Goal: Find specific page/section: Find specific page/section

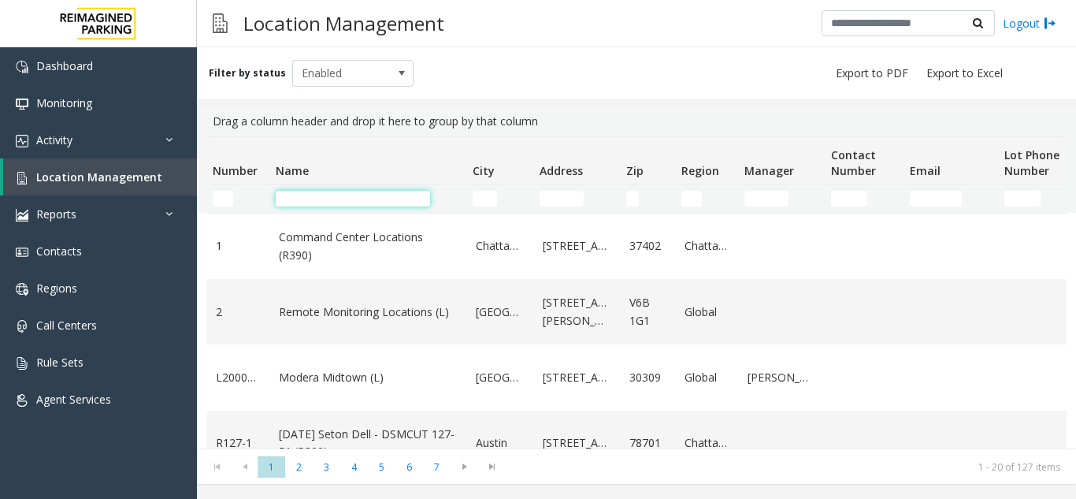
click at [359, 197] on input "Name Filter" at bounding box center [353, 199] width 154 height 16
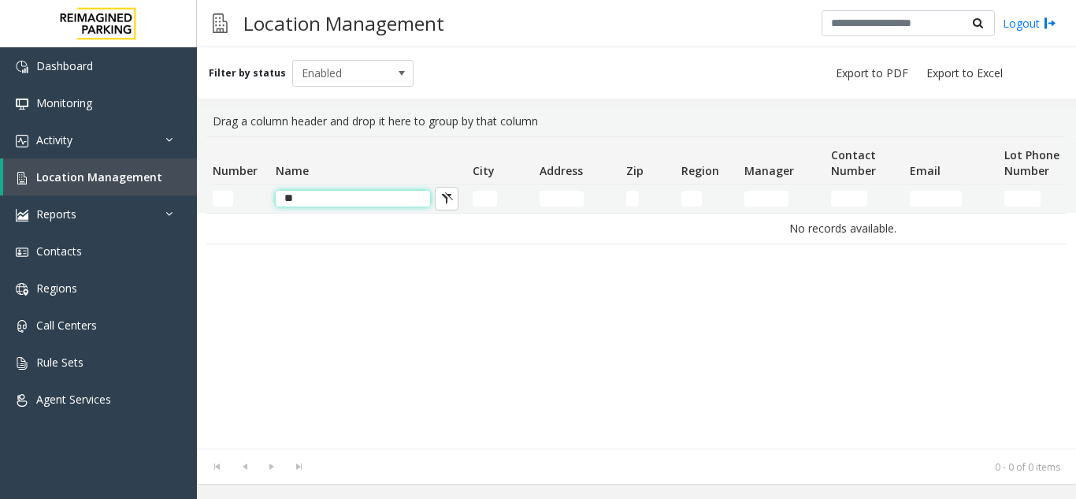
type input "*"
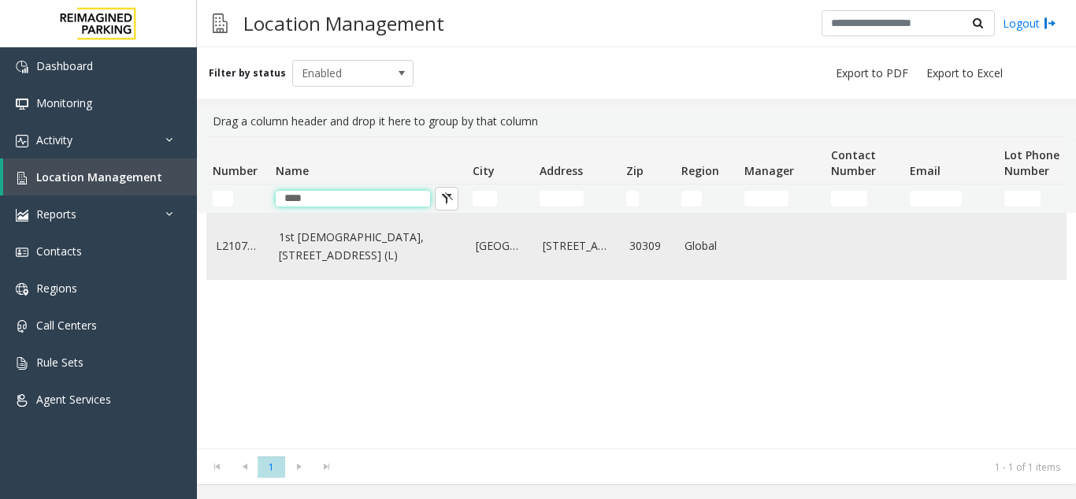
type input "****"
click at [348, 260] on link "1st [DEMOGRAPHIC_DATA], [STREET_ADDRESS] (L)" at bounding box center [368, 246] width 178 height 35
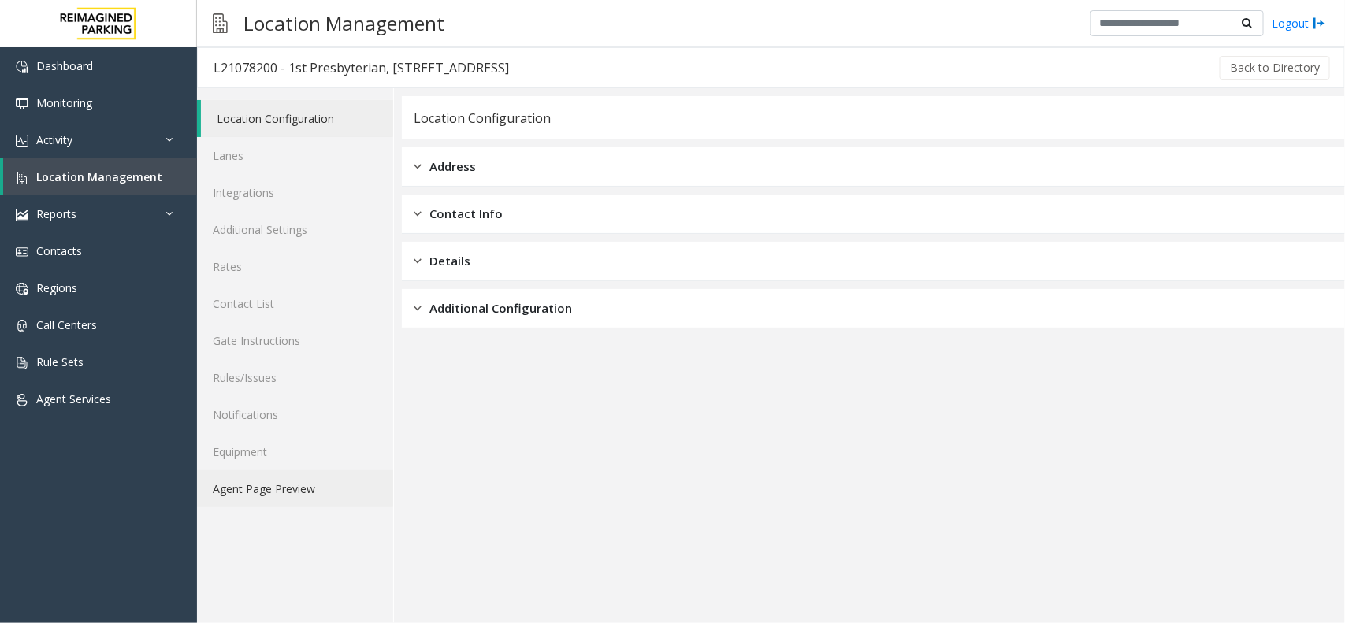
click at [324, 498] on link "Agent Page Preview" at bounding box center [295, 488] width 196 height 37
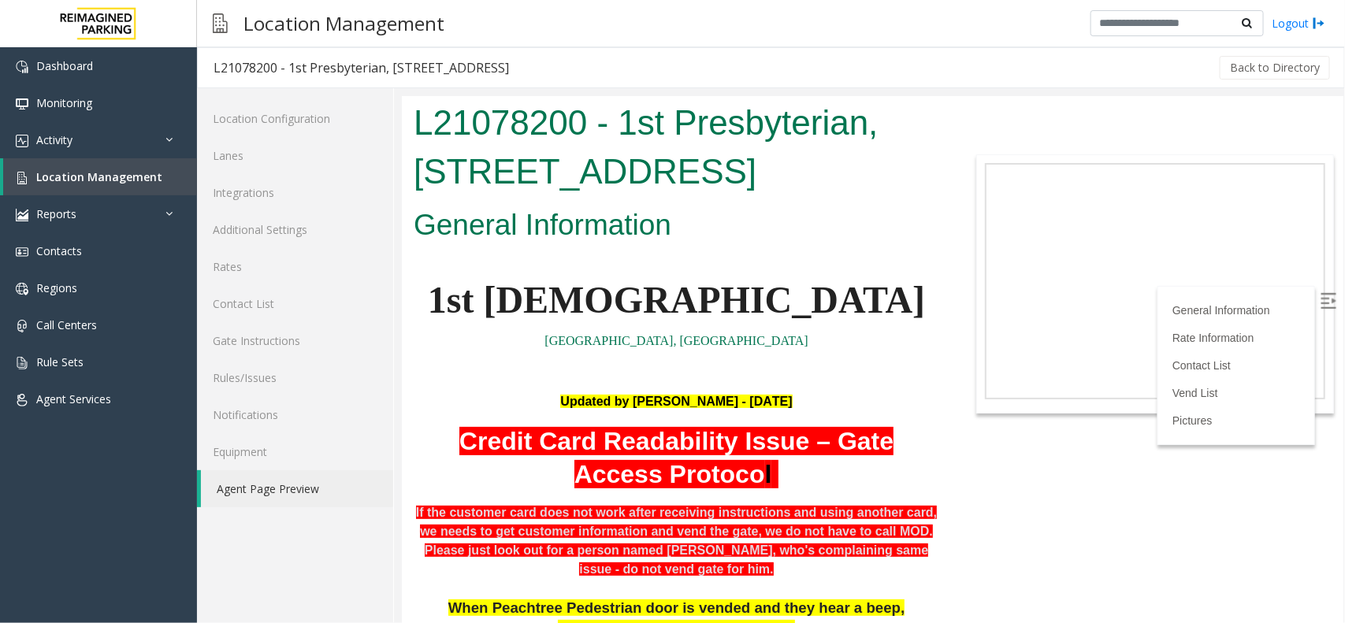
click at [656, 295] on span "1st Presbyterian" at bounding box center [676, 299] width 498 height 42
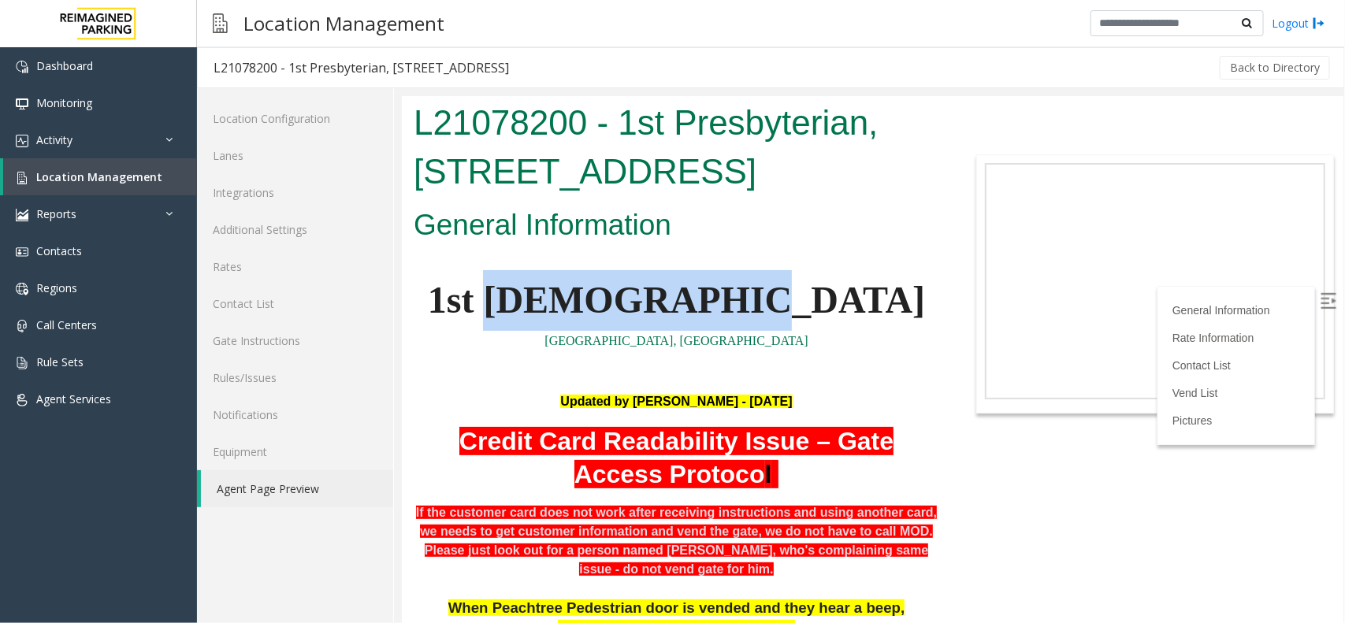
click at [656, 295] on span "1st Presbyterian" at bounding box center [676, 299] width 498 height 42
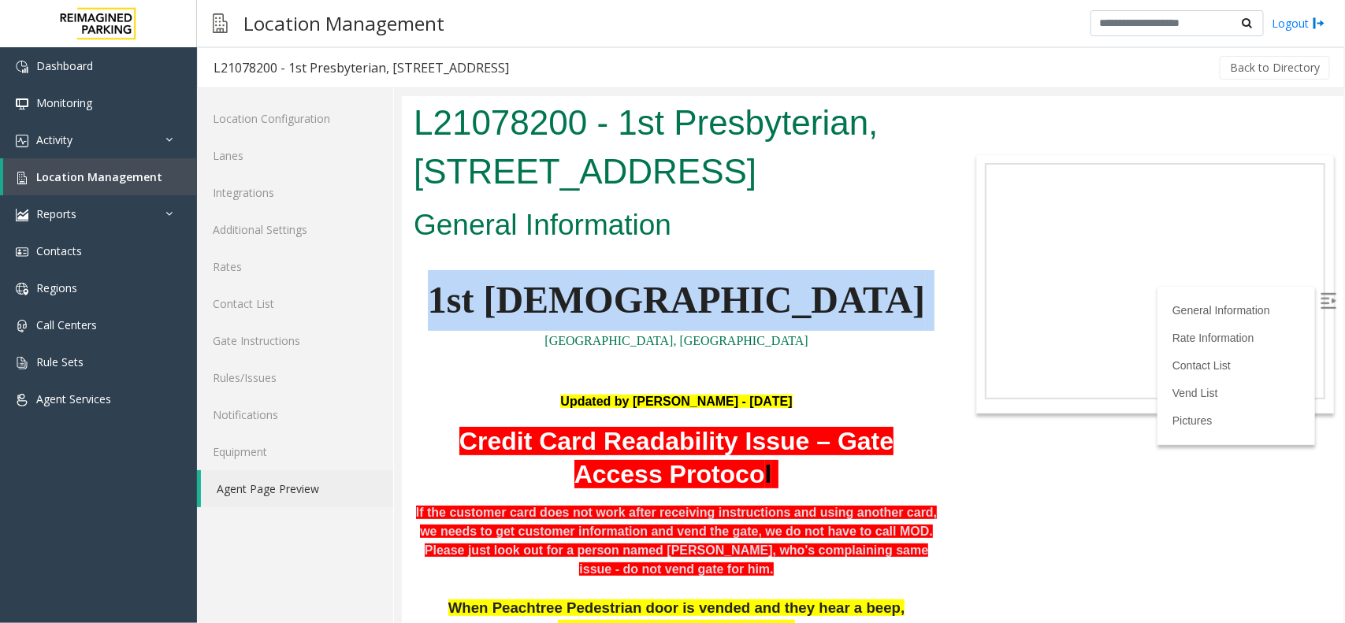
click at [656, 295] on span "1st Presbyterian" at bounding box center [676, 299] width 498 height 42
copy span "1st Presbyterian"
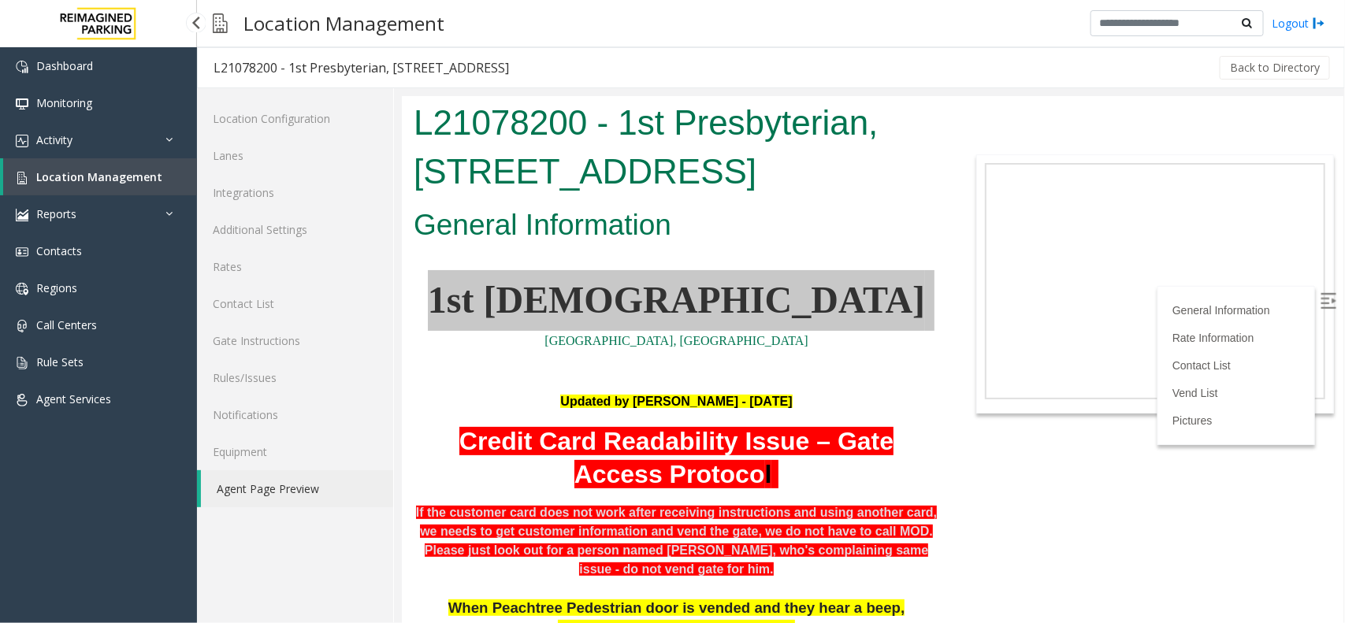
click at [95, 174] on span "Location Management" at bounding box center [99, 176] width 126 height 15
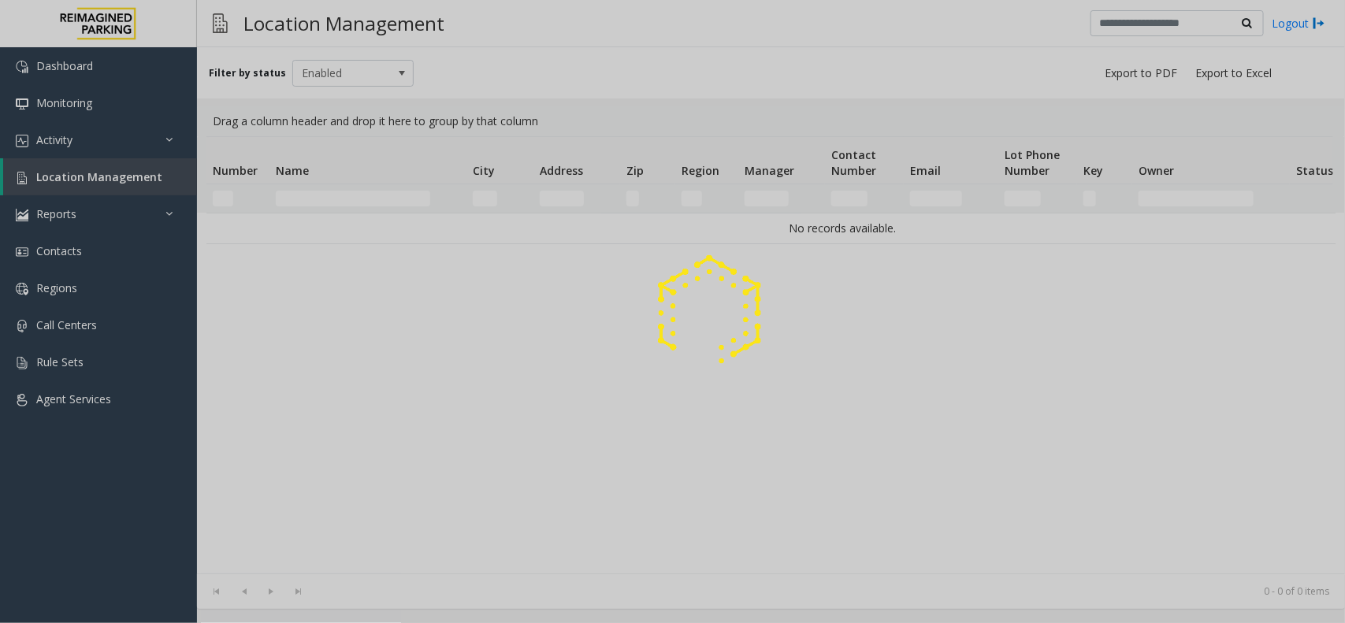
click at [114, 136] on div at bounding box center [672, 311] width 1345 height 623
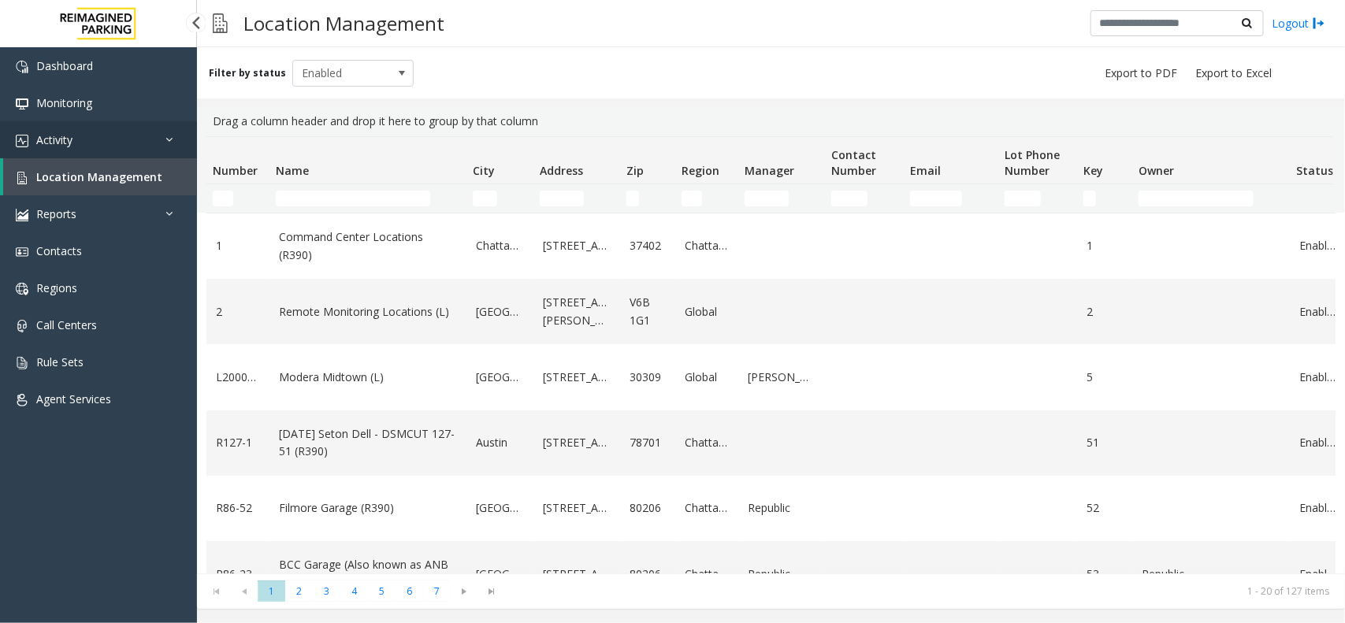
click at [114, 136] on link "Activity" at bounding box center [98, 139] width 197 height 37
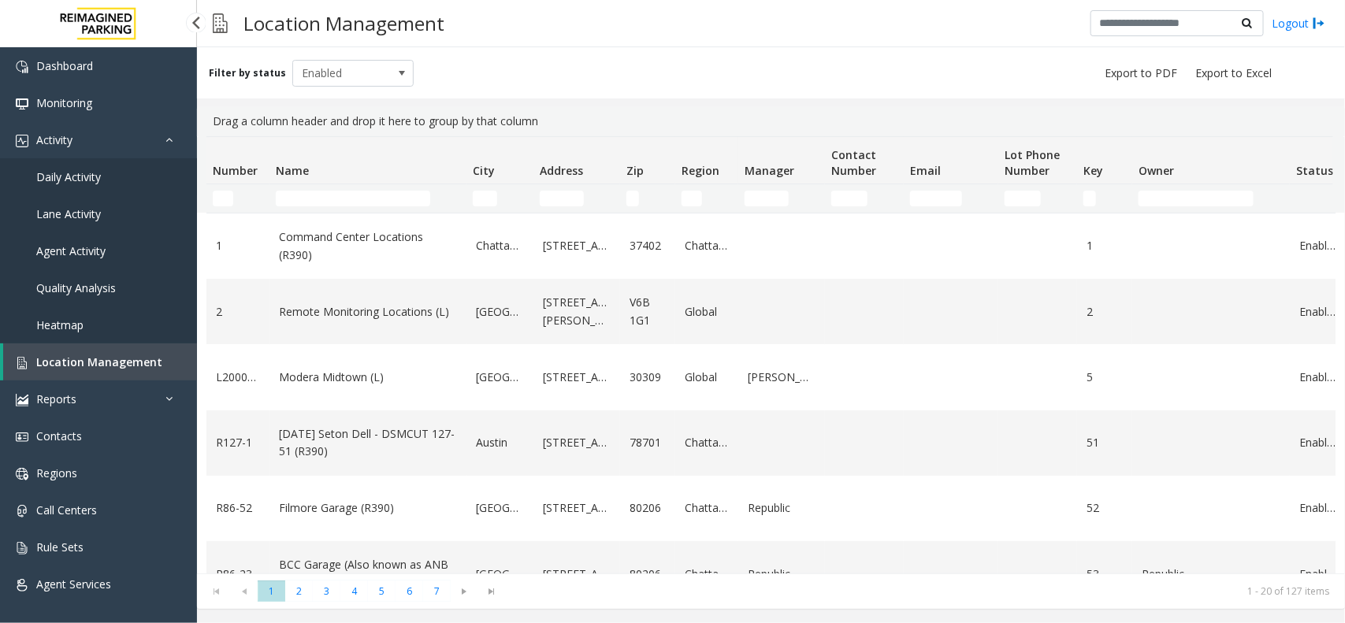
click at [84, 185] on link "Daily Activity" at bounding box center [98, 176] width 197 height 37
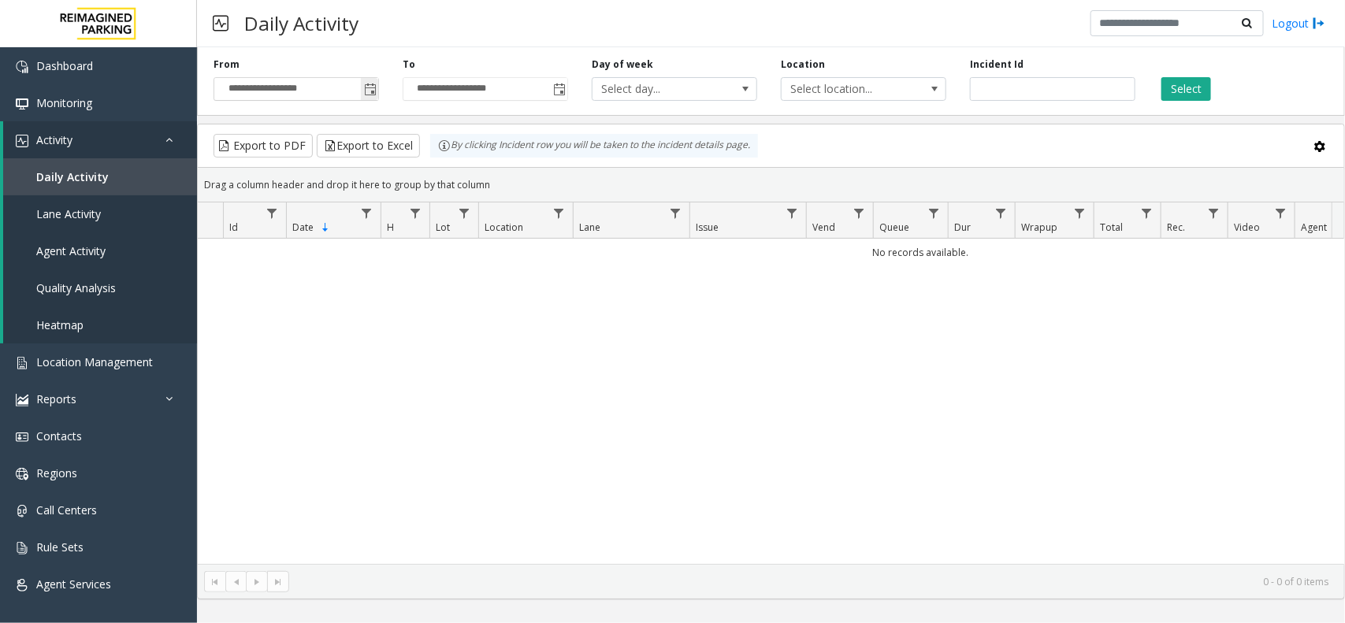
click at [370, 91] on span "Toggle popup" at bounding box center [370, 90] width 13 height 13
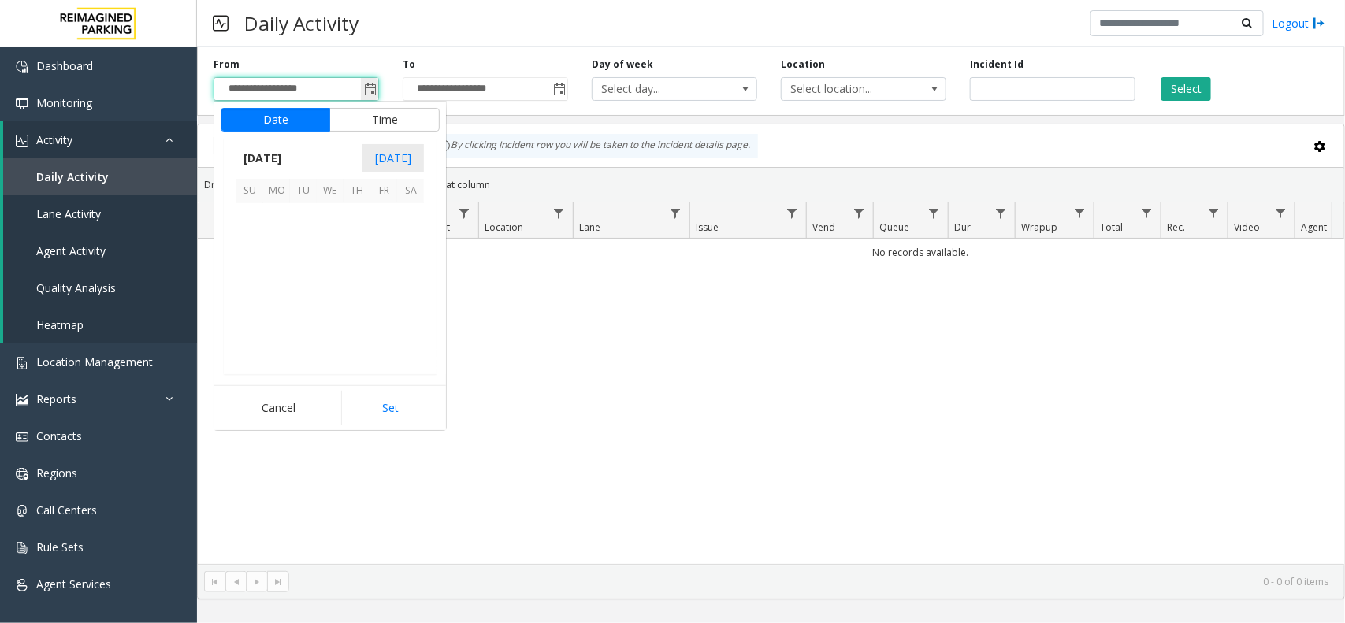
scroll to position [282897, 0]
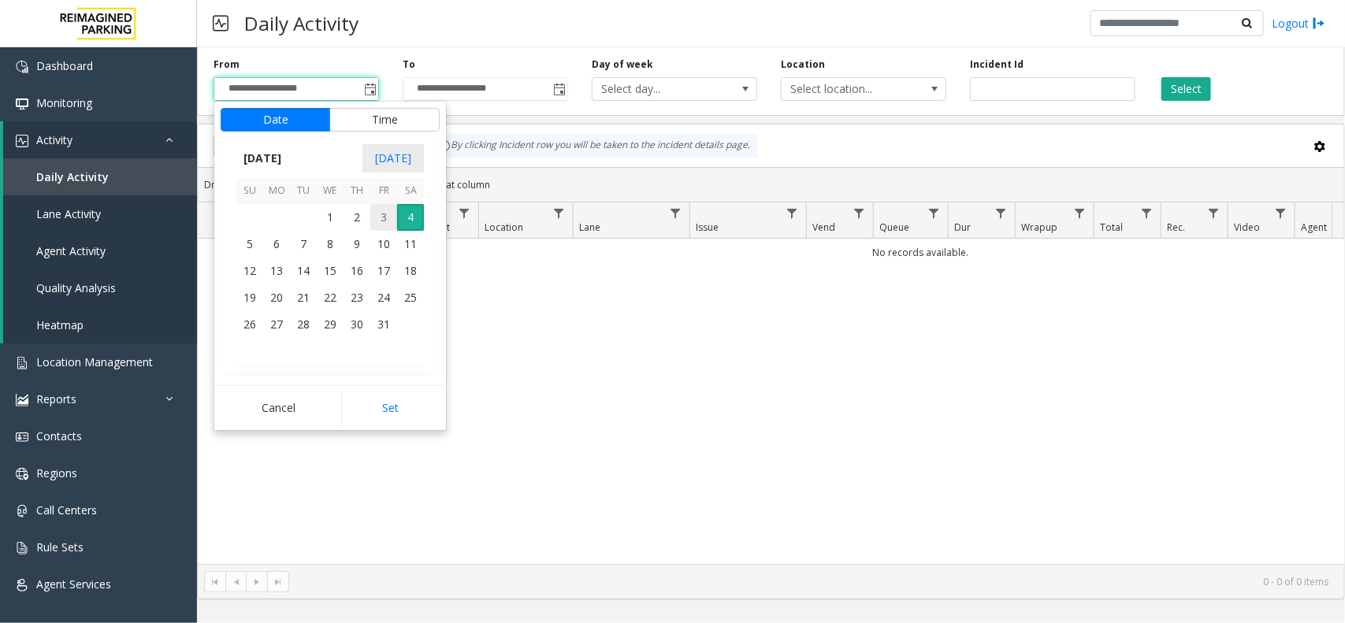
click at [388, 225] on span "3" at bounding box center [383, 217] width 27 height 27
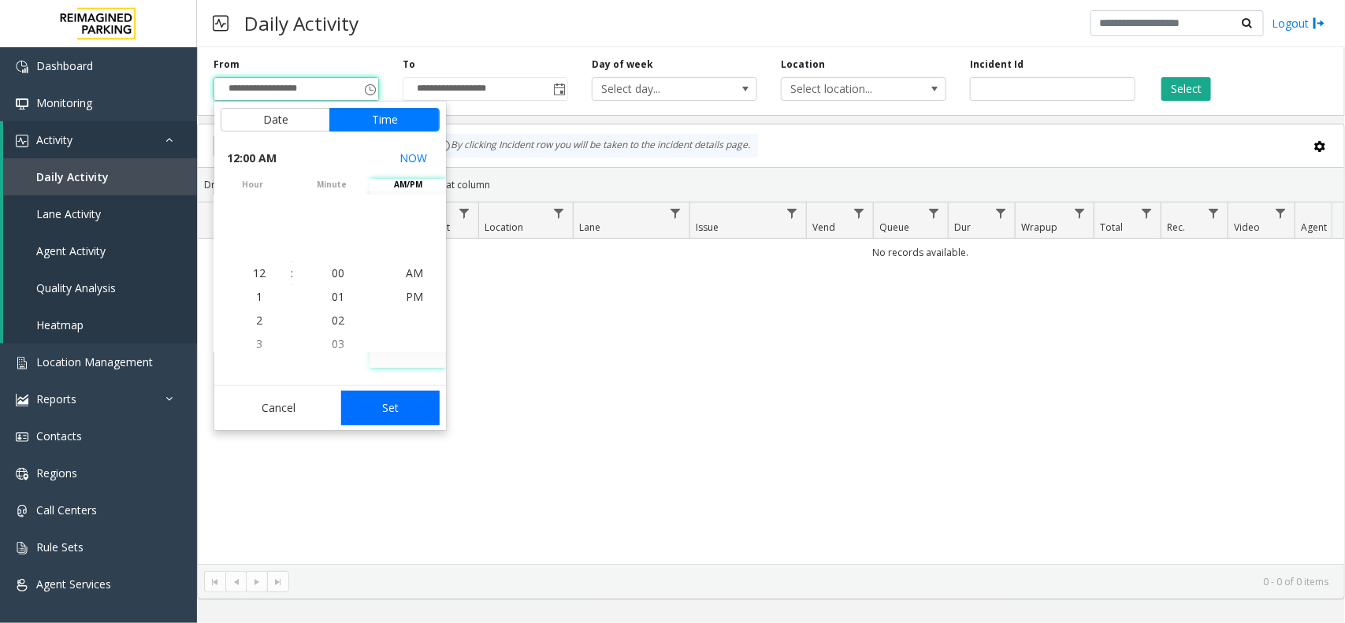
click at [395, 407] on button "Set" at bounding box center [390, 408] width 99 height 35
type input "**********"
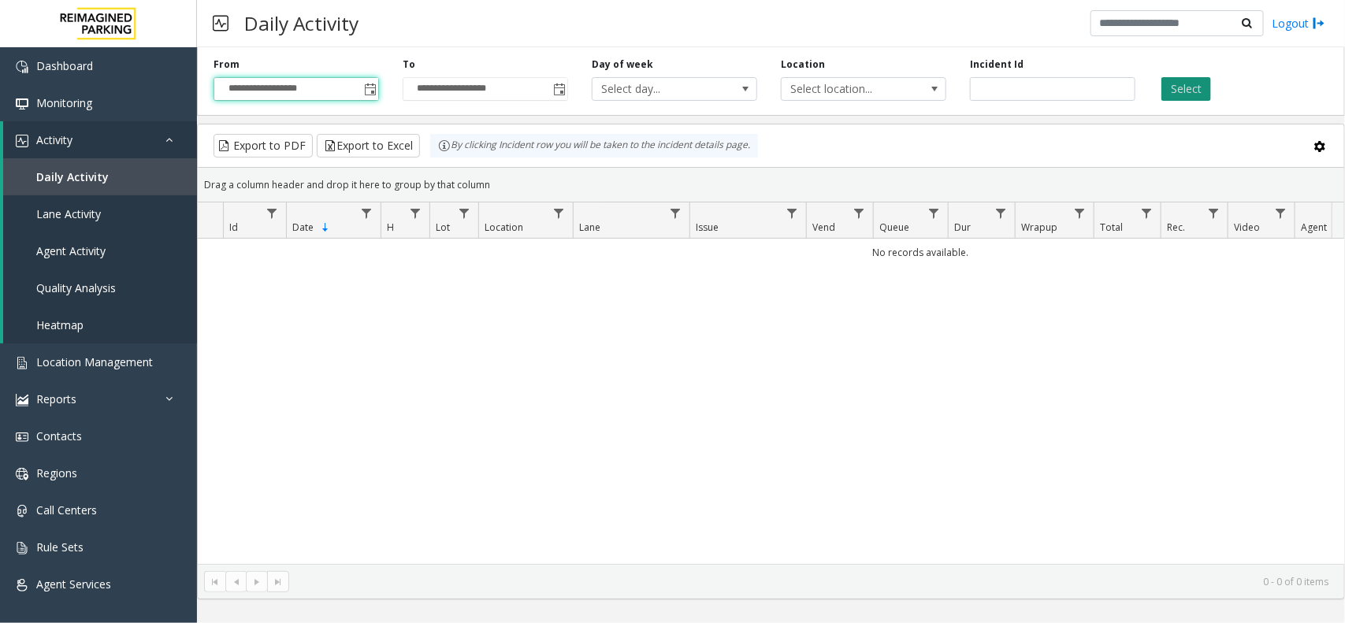
click at [1076, 95] on button "Select" at bounding box center [1187, 89] width 50 height 24
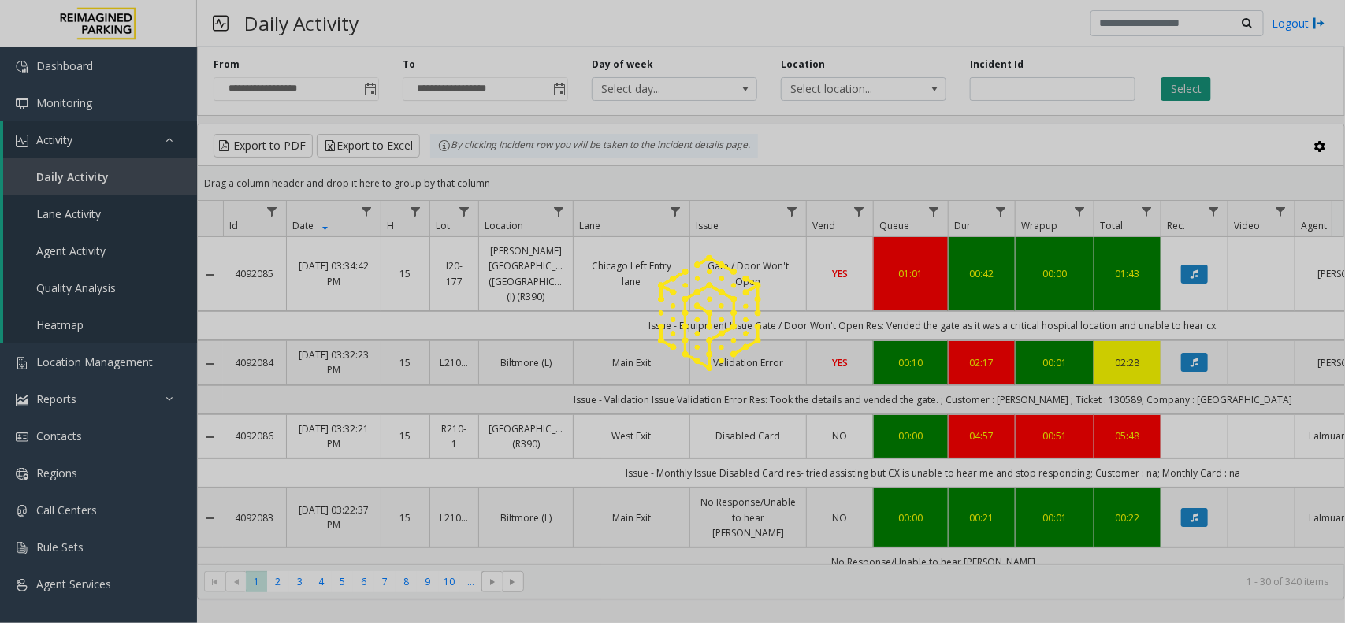
click at [1076, 87] on div at bounding box center [672, 311] width 1345 height 623
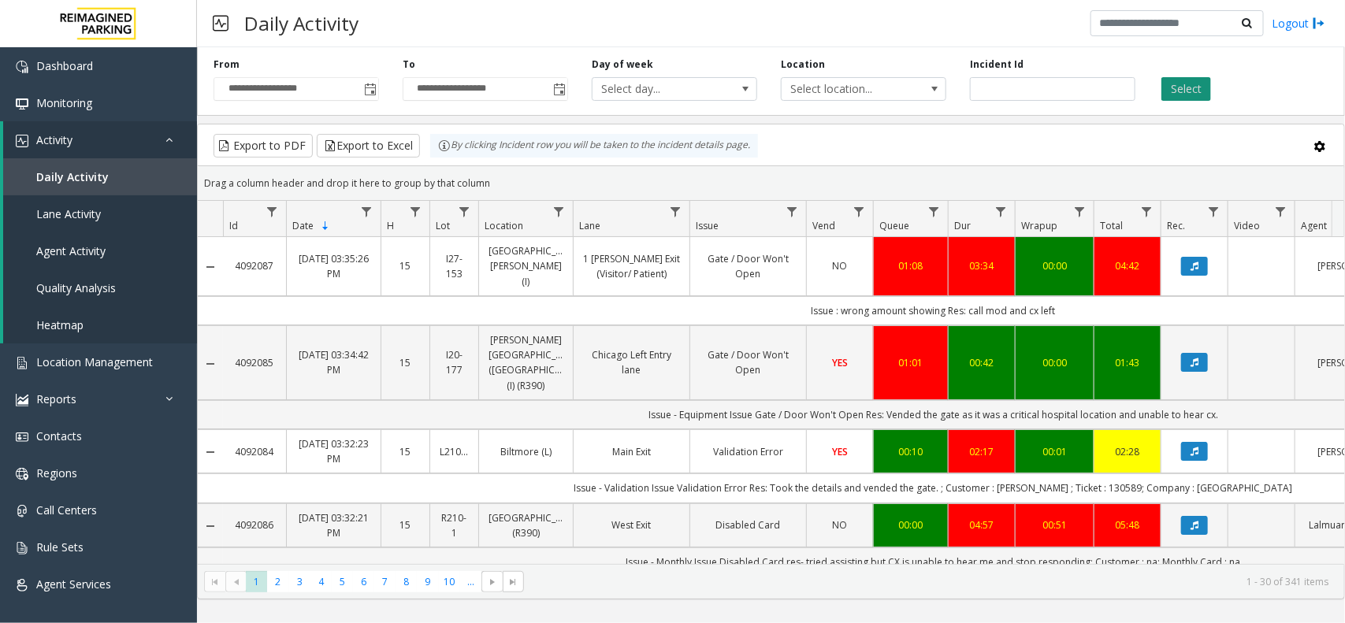
click at [1076, 91] on button "Select" at bounding box center [1187, 89] width 50 height 24
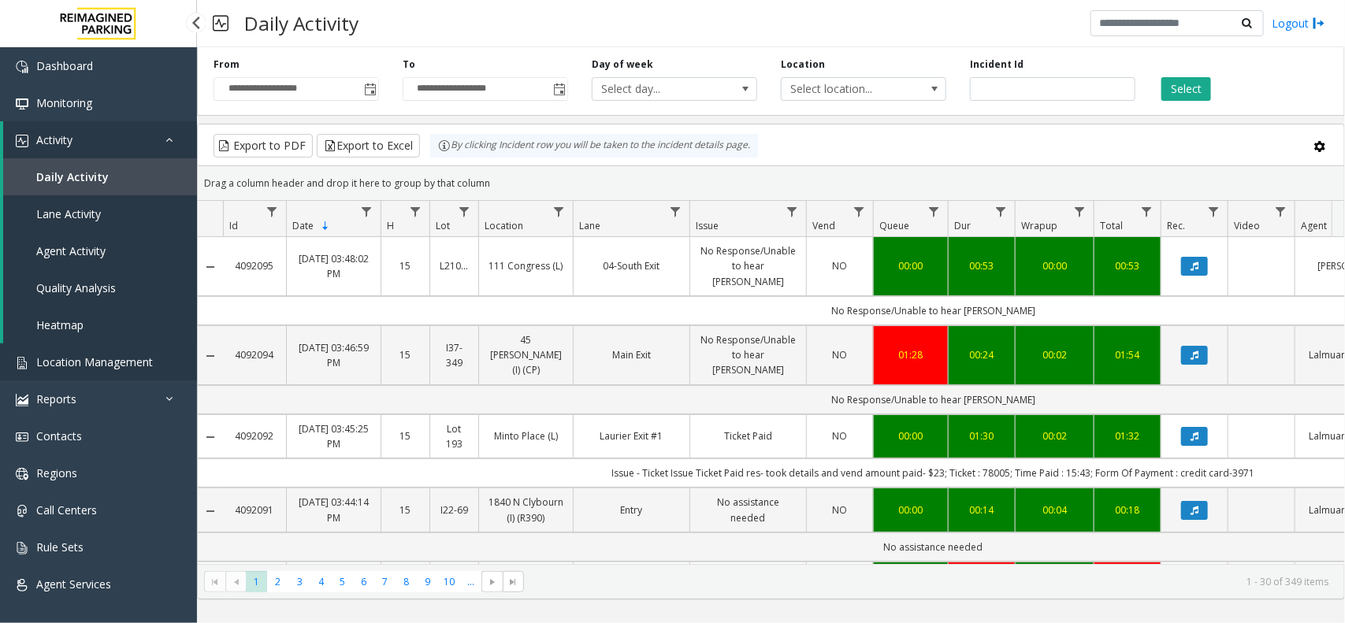
click at [128, 364] on span "Location Management" at bounding box center [94, 362] width 117 height 15
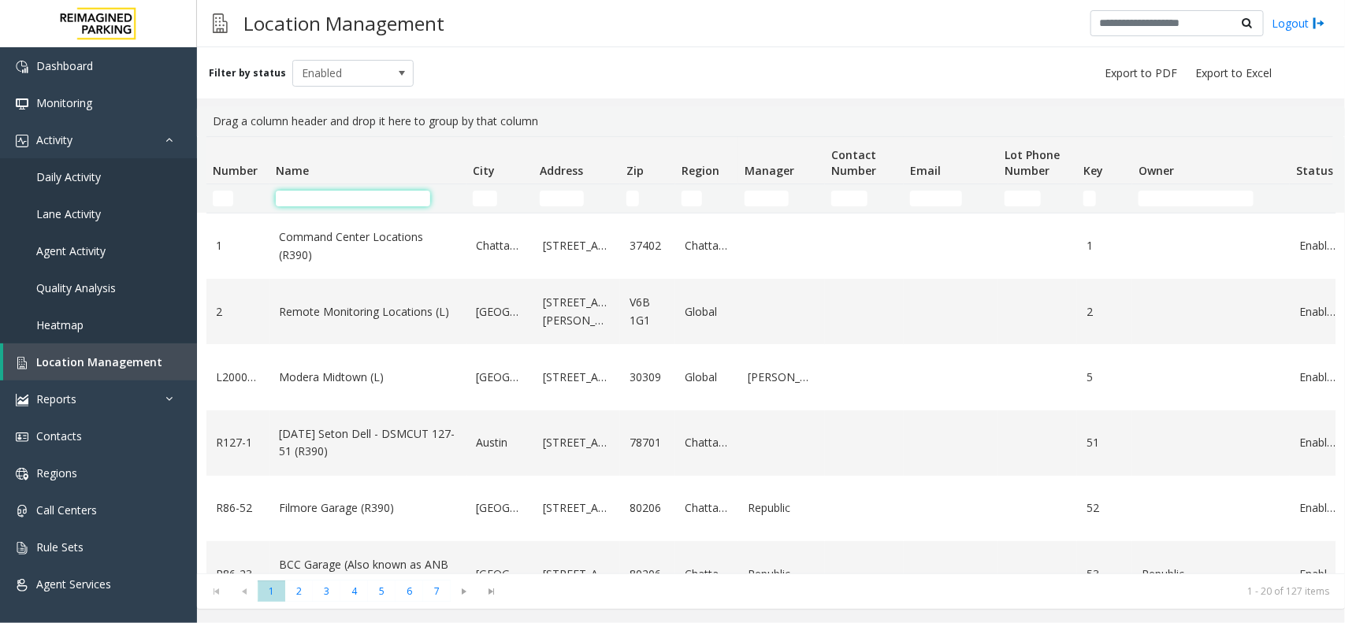
click at [341, 199] on input "Name Filter" at bounding box center [353, 199] width 154 height 16
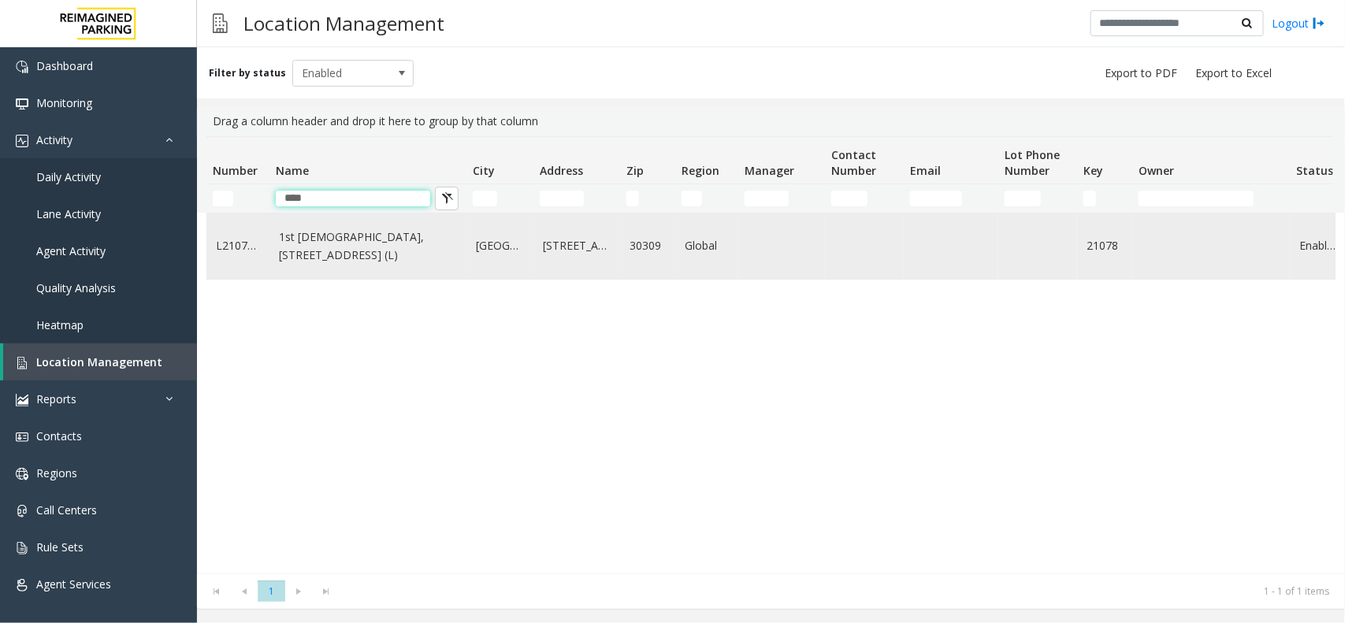
type input "****"
click at [353, 250] on link "1st [DEMOGRAPHIC_DATA], [STREET_ADDRESS] (L)" at bounding box center [368, 246] width 178 height 35
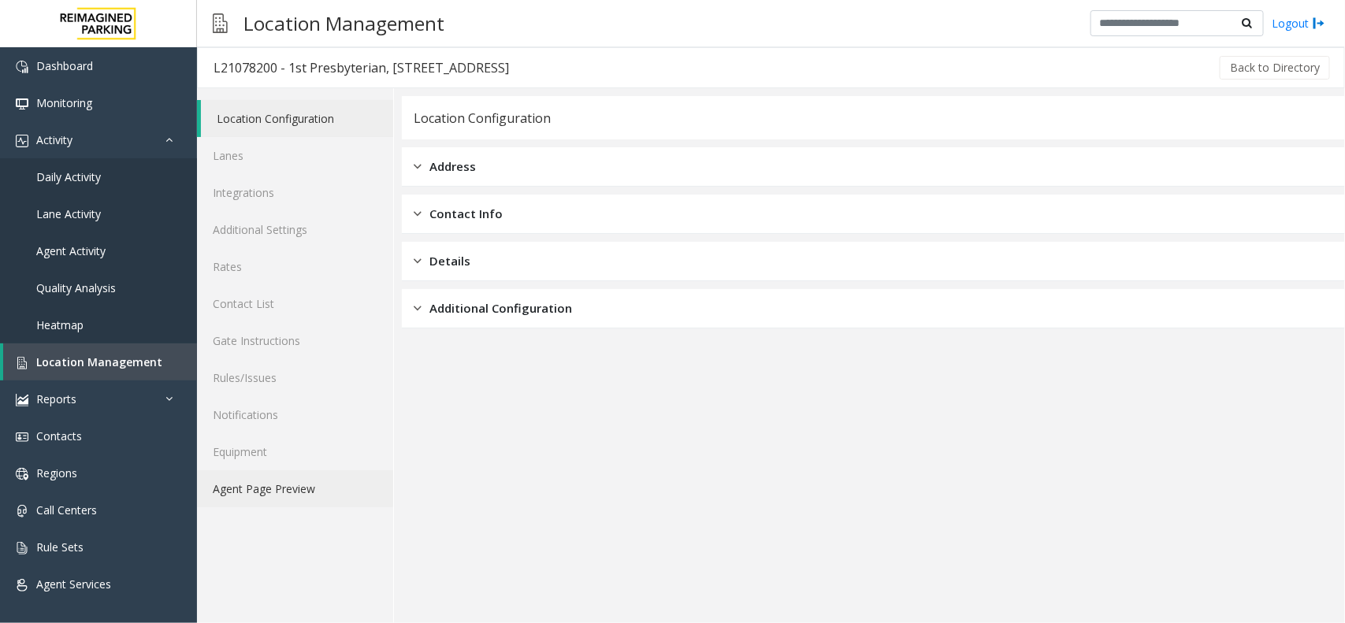
click at [348, 485] on link "Agent Page Preview" at bounding box center [295, 488] width 196 height 37
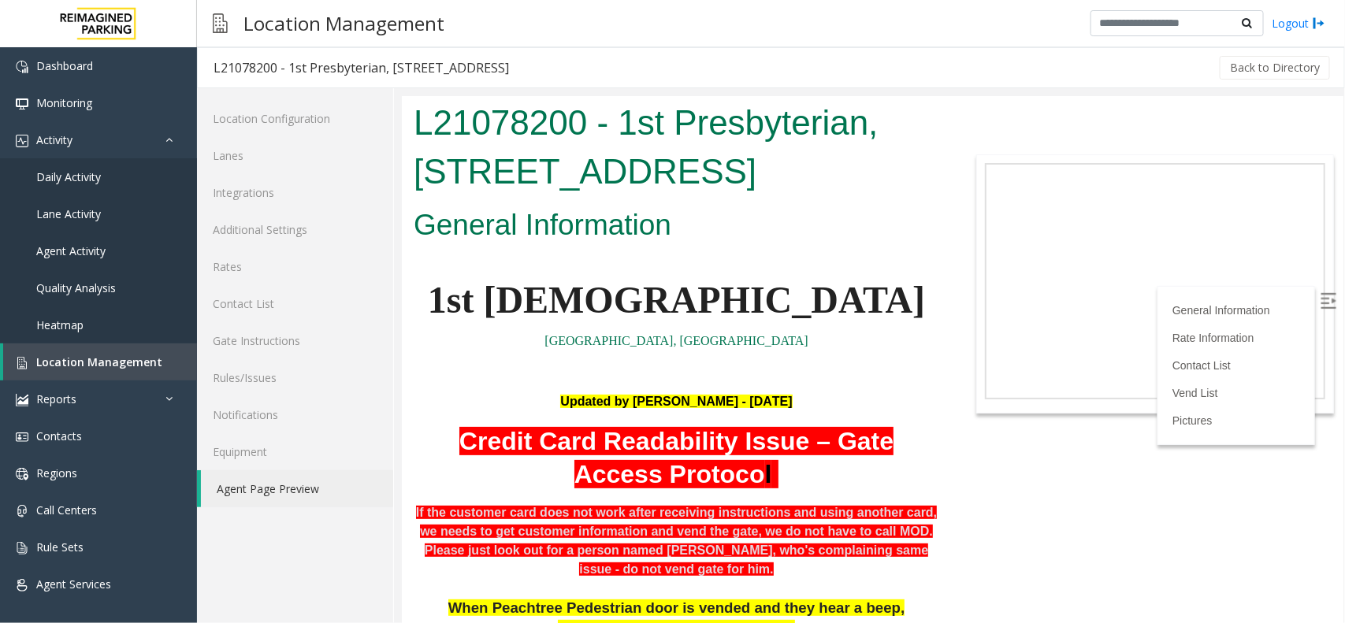
drag, startPoint x: 784, startPoint y: 166, endPoint x: 402, endPoint y: 117, distance: 385.3
click at [402, 117] on div "L21078200 - 1st Presbyterian, 1337 Peachtree St (L)" at bounding box center [675, 148] width 549 height 106
copy h1 "L21078200 - 1st Presbyterian, 1337 Peachtree St (L)"
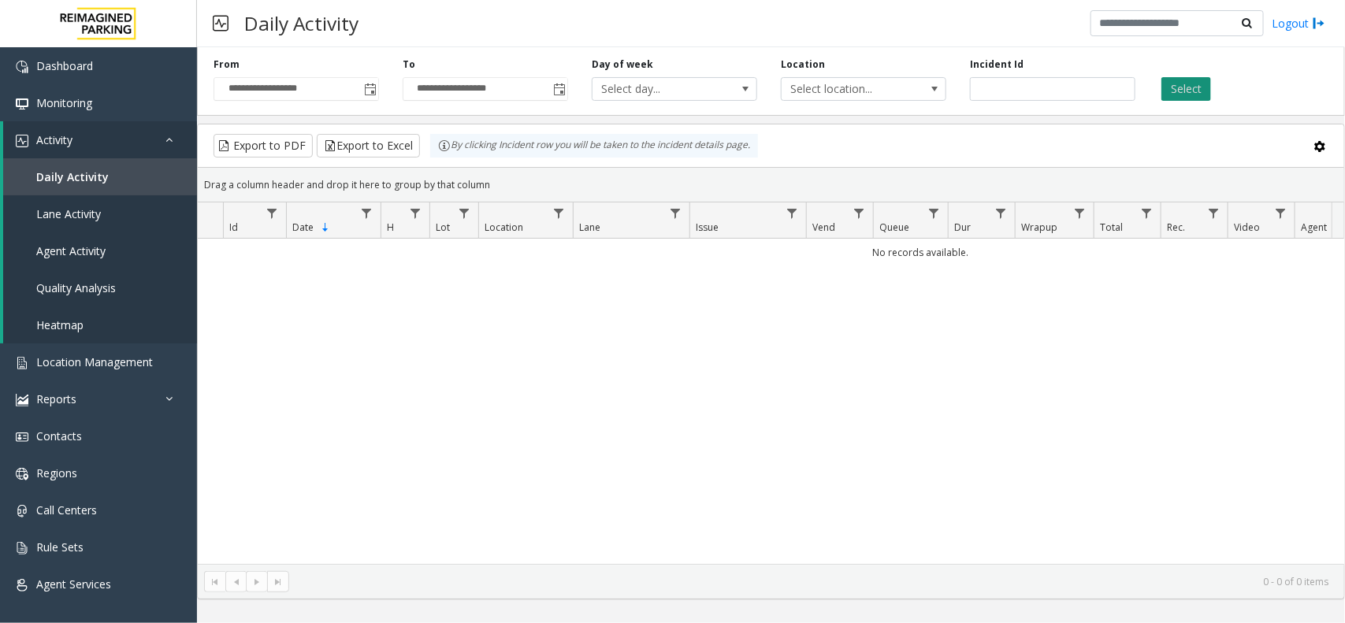
click at [1202, 91] on button "Select" at bounding box center [1187, 89] width 50 height 24
click at [368, 92] on span "Toggle popup" at bounding box center [370, 90] width 13 height 13
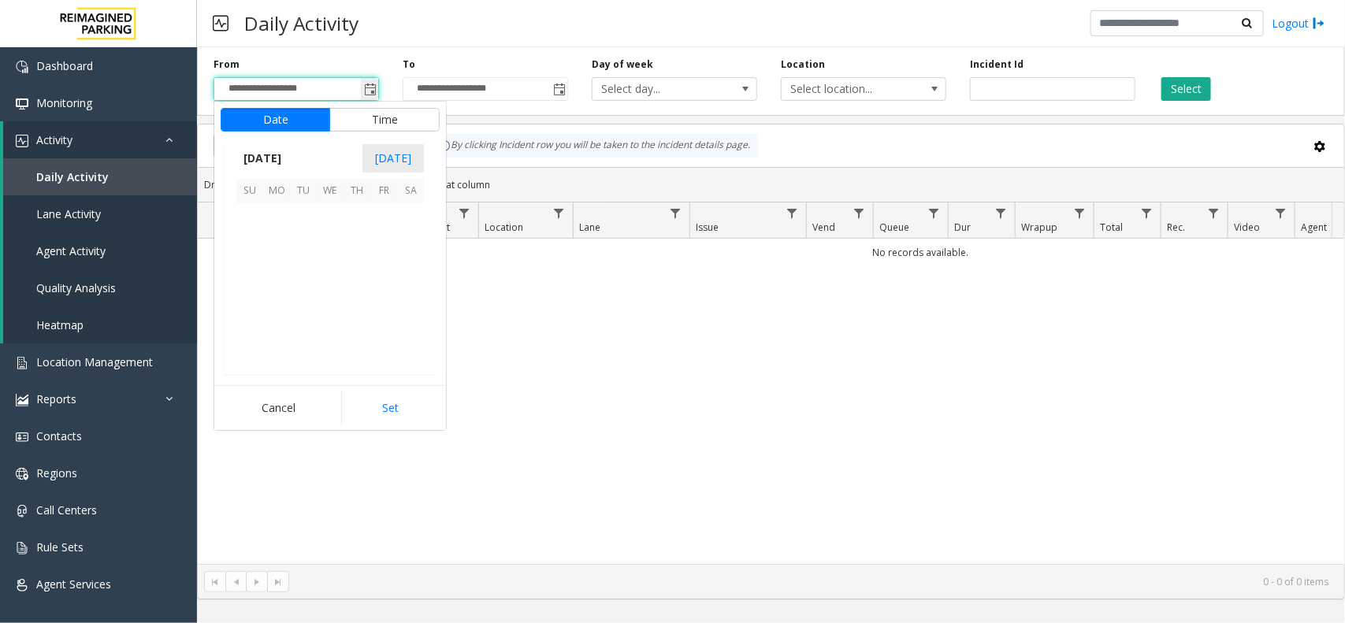
scroll to position [282897, 0]
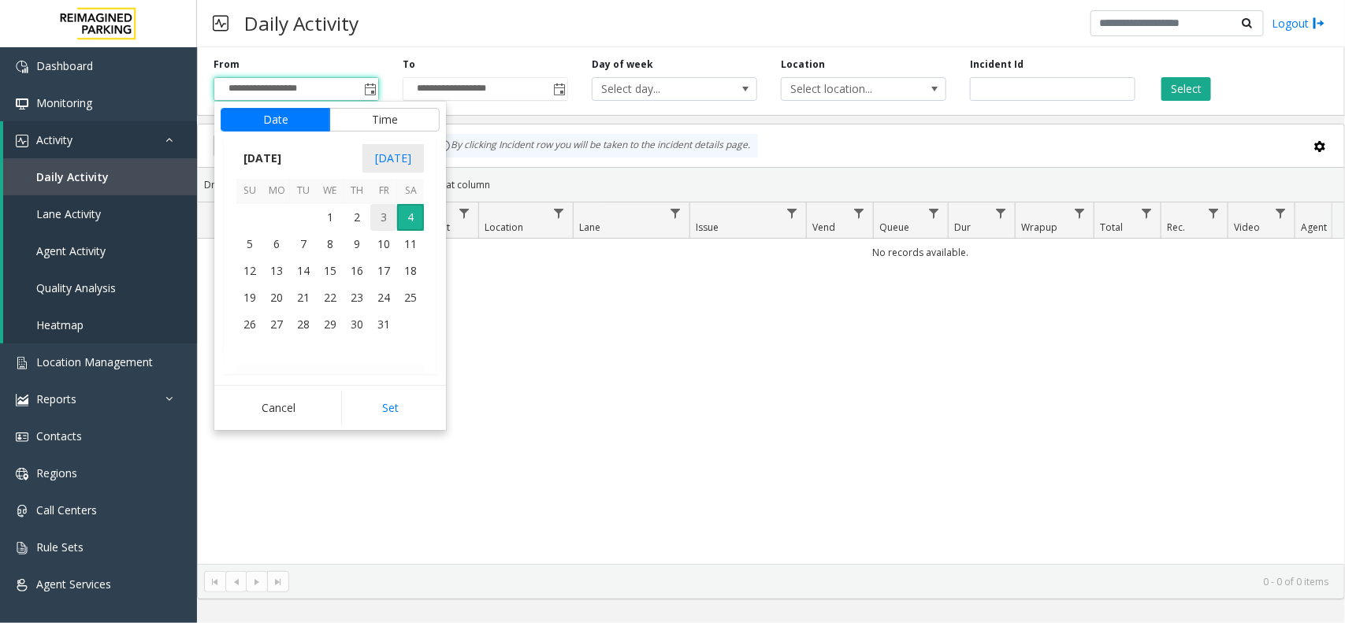
click at [386, 218] on span "3" at bounding box center [383, 217] width 27 height 27
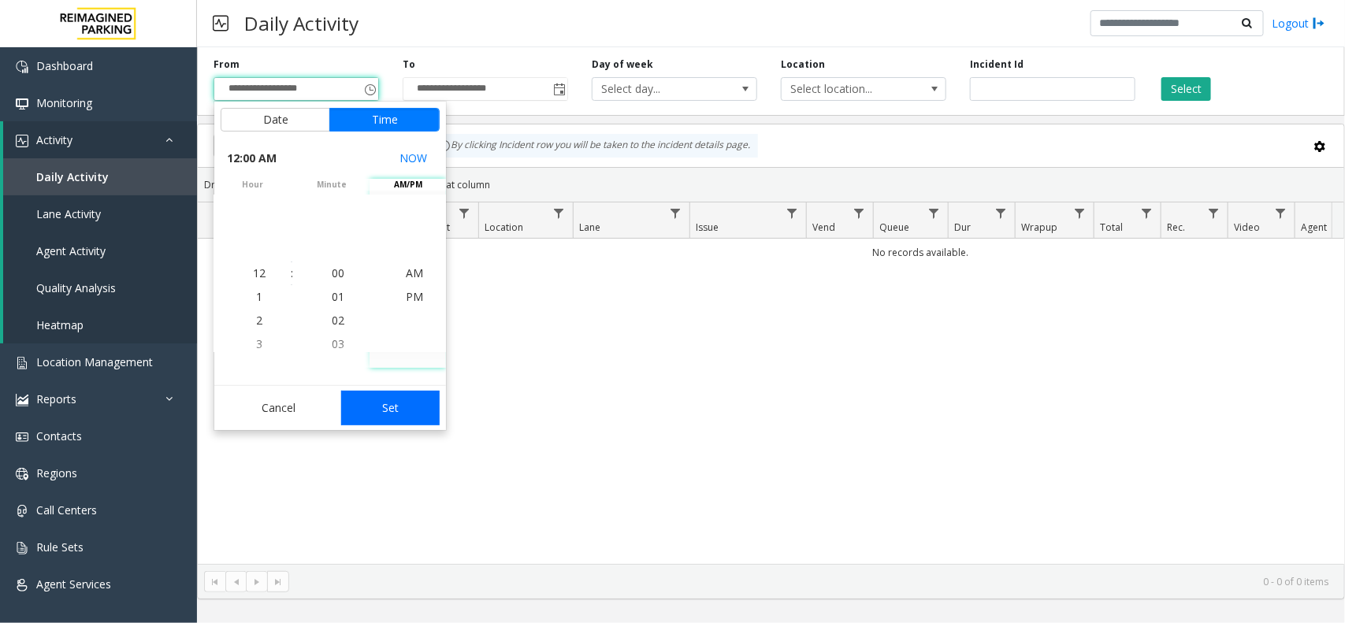
click at [400, 412] on button "Set" at bounding box center [390, 408] width 99 height 35
type input "**********"
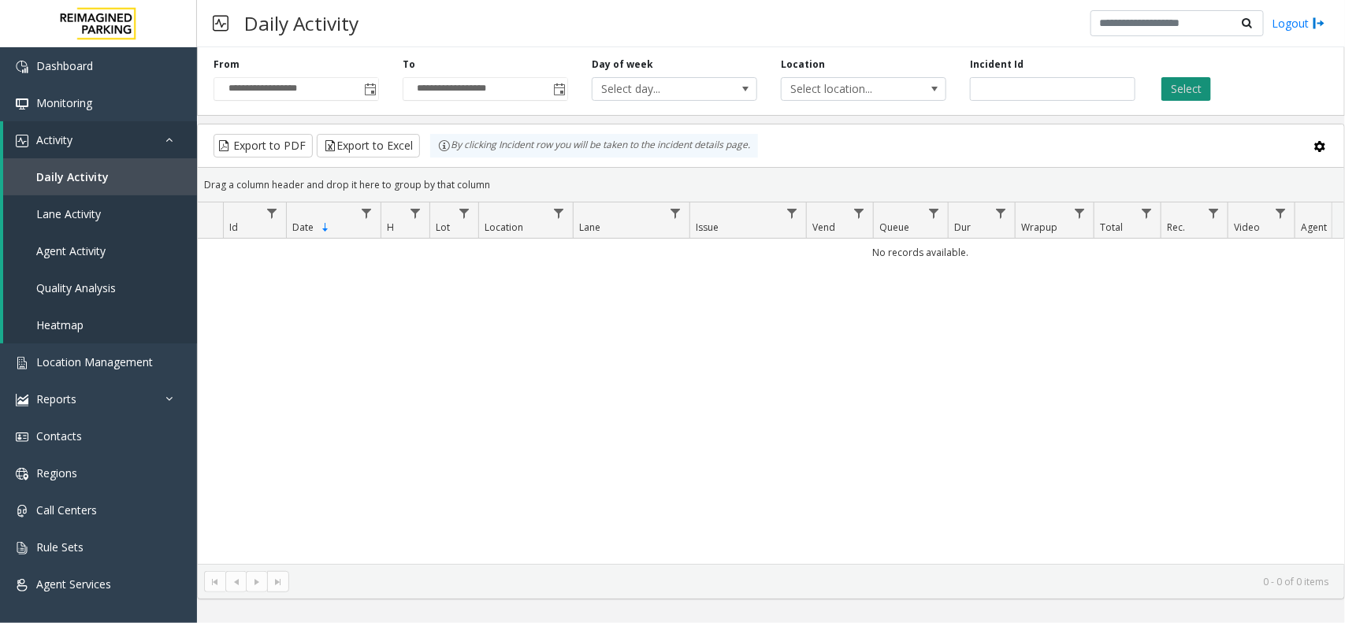
click at [1178, 89] on button "Select" at bounding box center [1187, 89] width 50 height 24
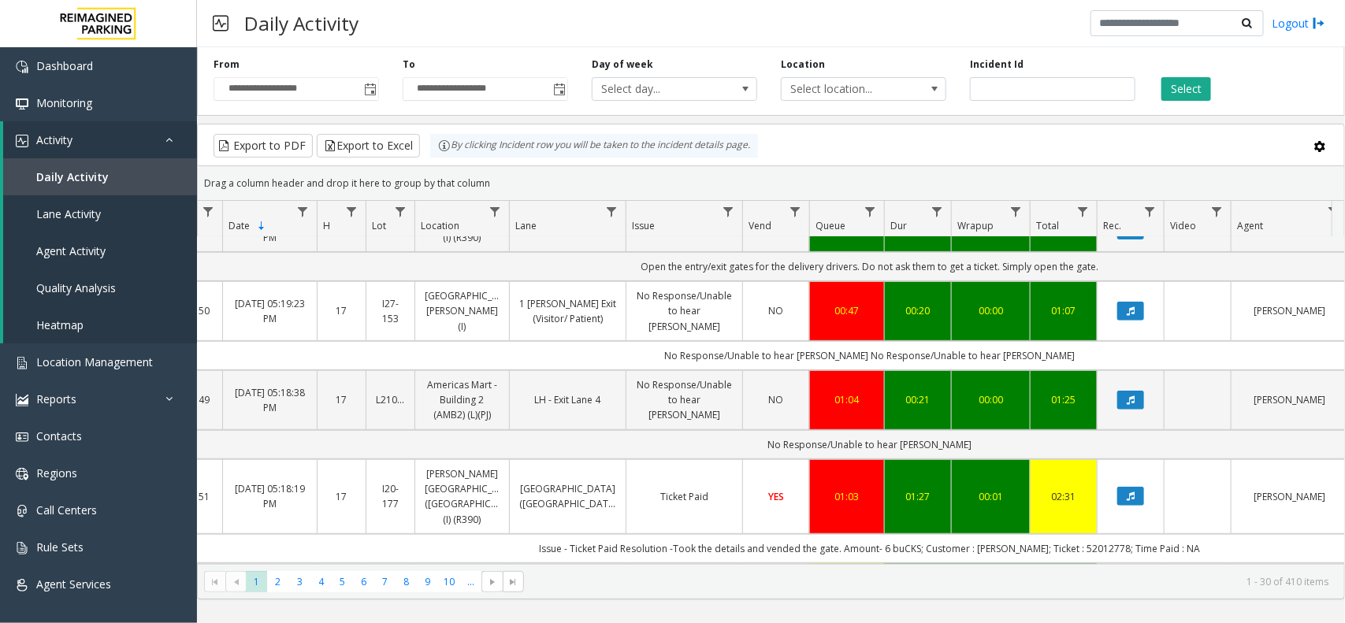
scroll to position [0, 72]
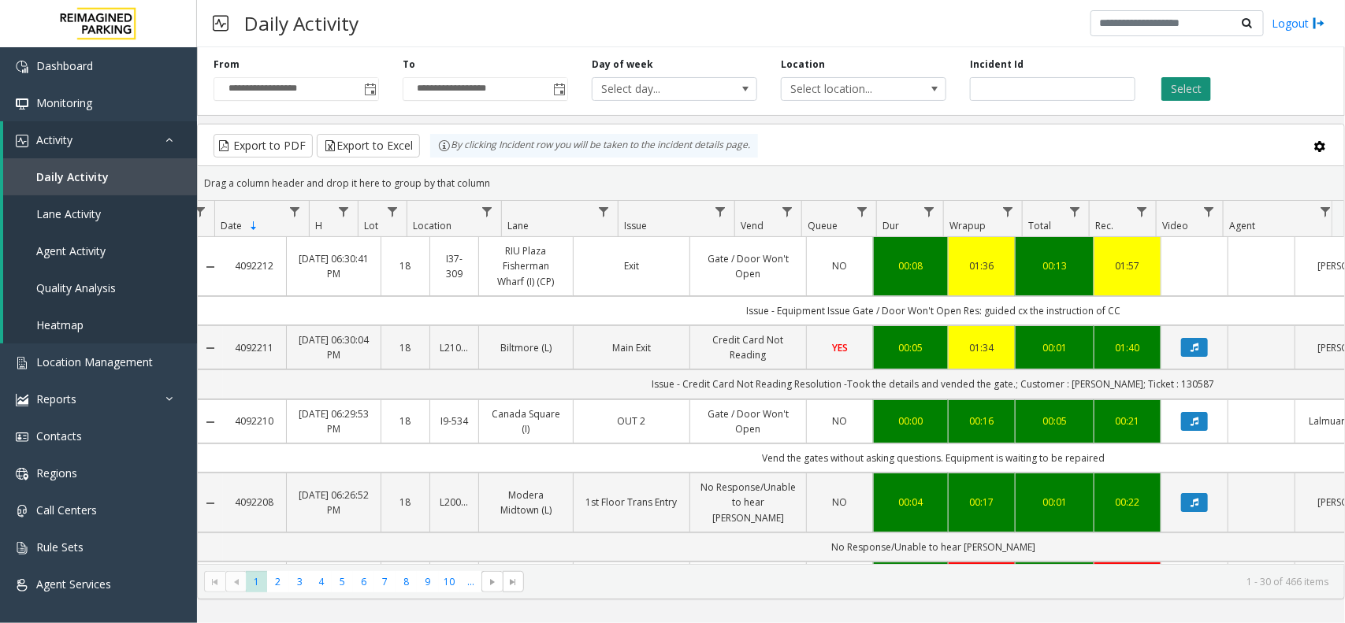
scroll to position [296, 72]
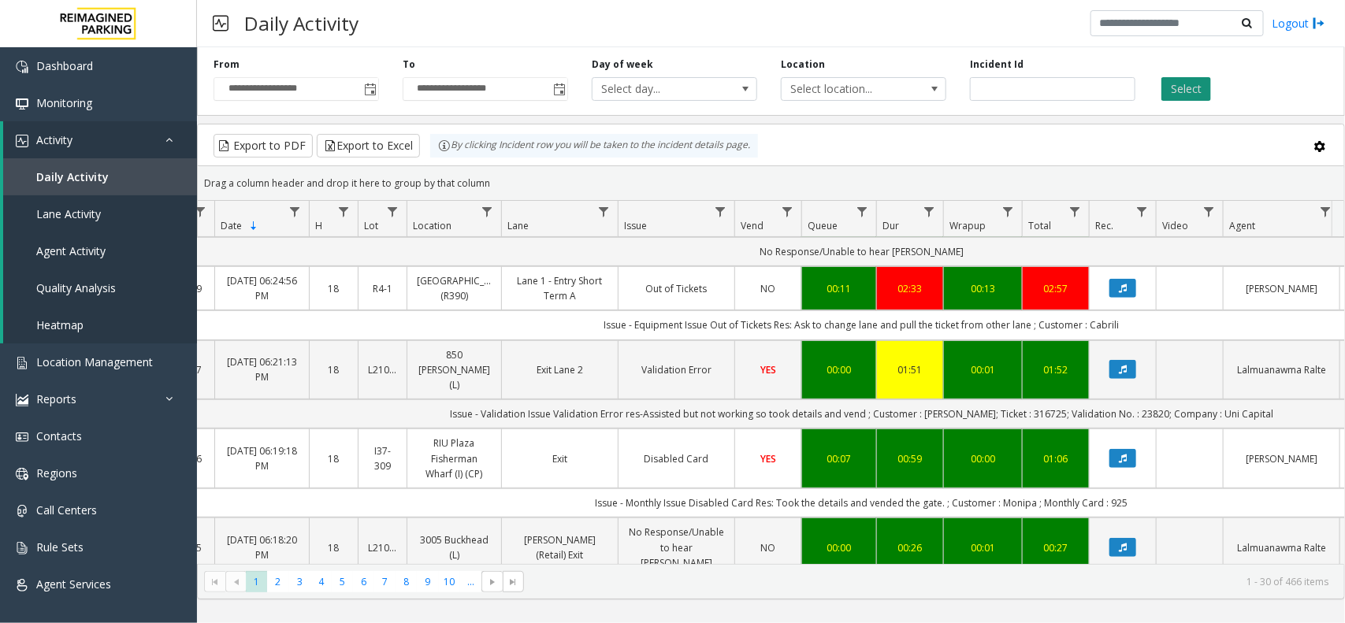
drag, startPoint x: 1171, startPoint y: 91, endPoint x: 1172, endPoint y: 100, distance: 8.7
click at [1172, 100] on button "Select" at bounding box center [1187, 89] width 50 height 24
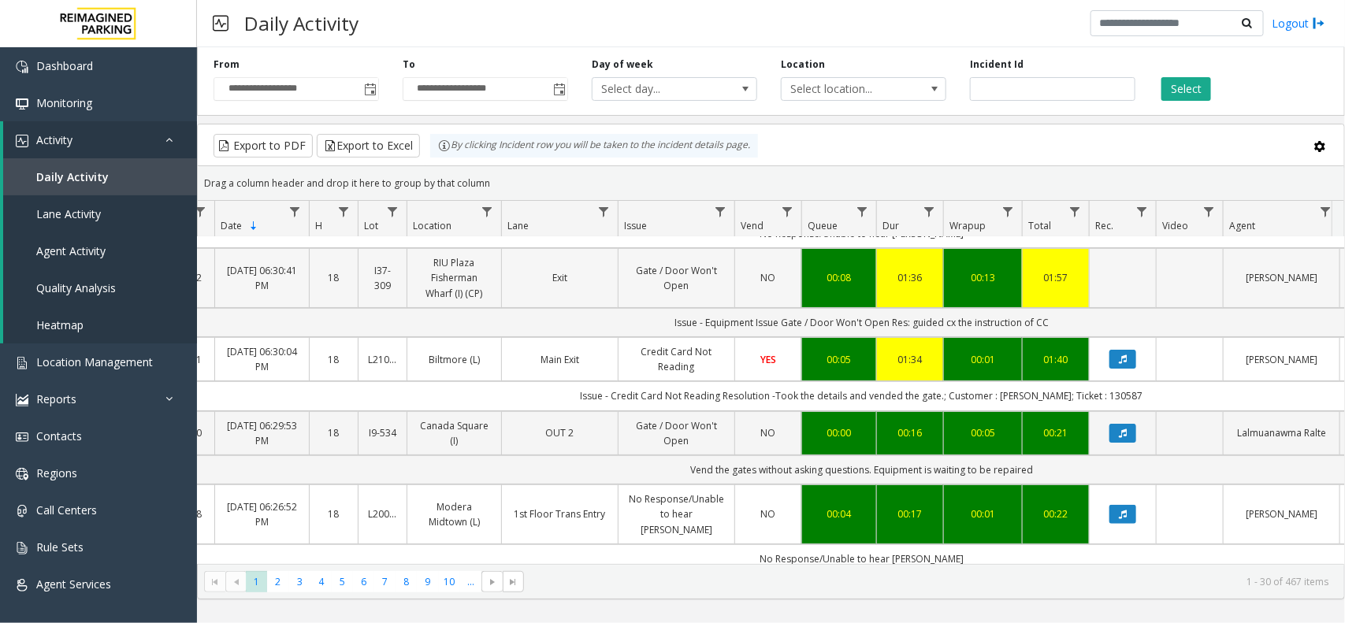
scroll to position [0, 72]
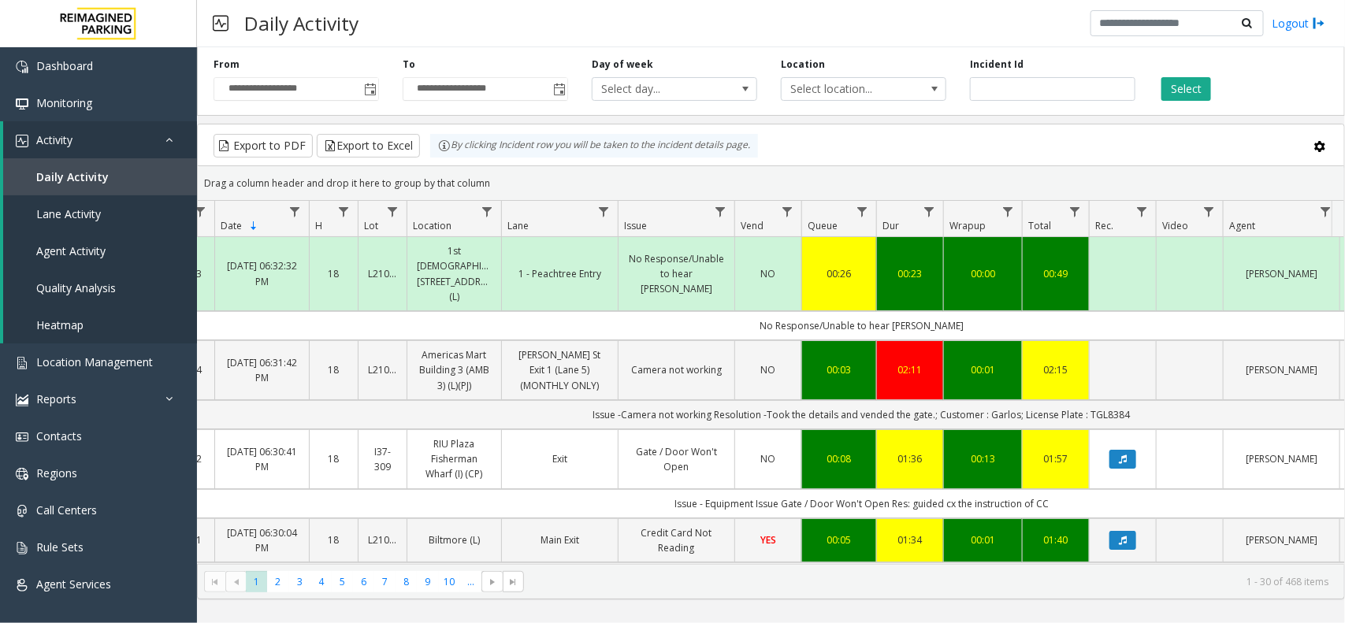
click at [1212, 93] on div "Select" at bounding box center [1241, 79] width 189 height 43
click at [1188, 95] on button "Select" at bounding box center [1187, 89] width 50 height 24
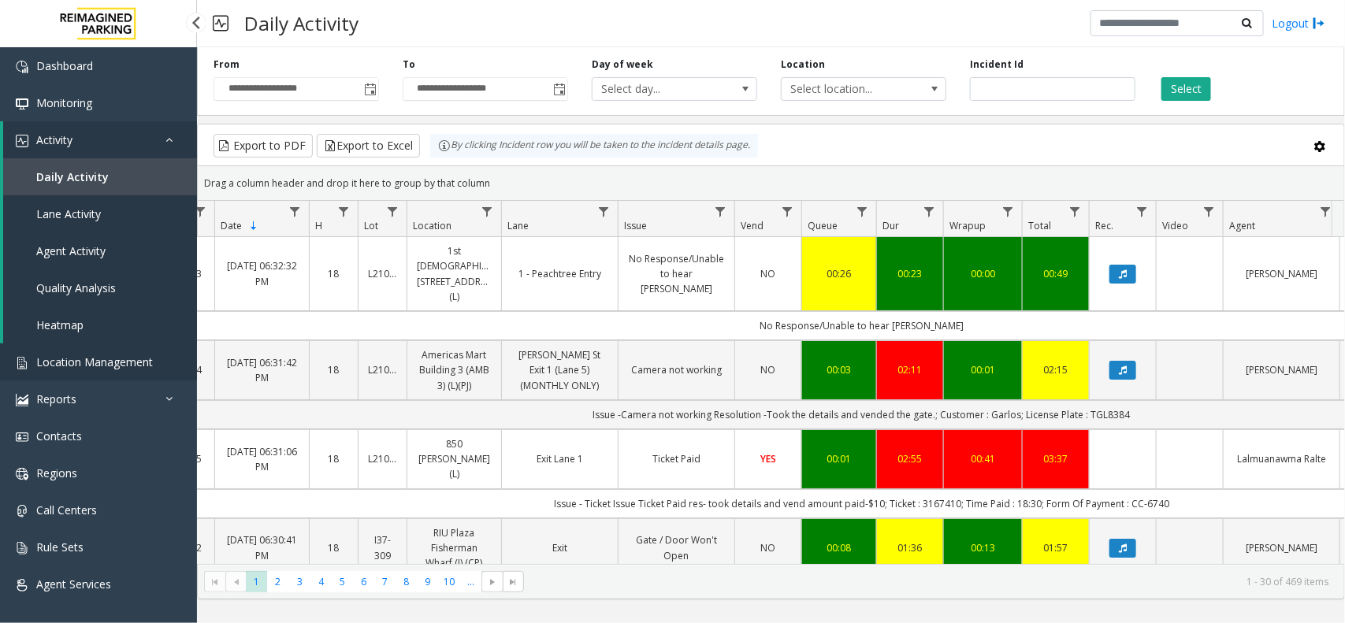
click at [84, 361] on span "Location Management" at bounding box center [94, 362] width 117 height 15
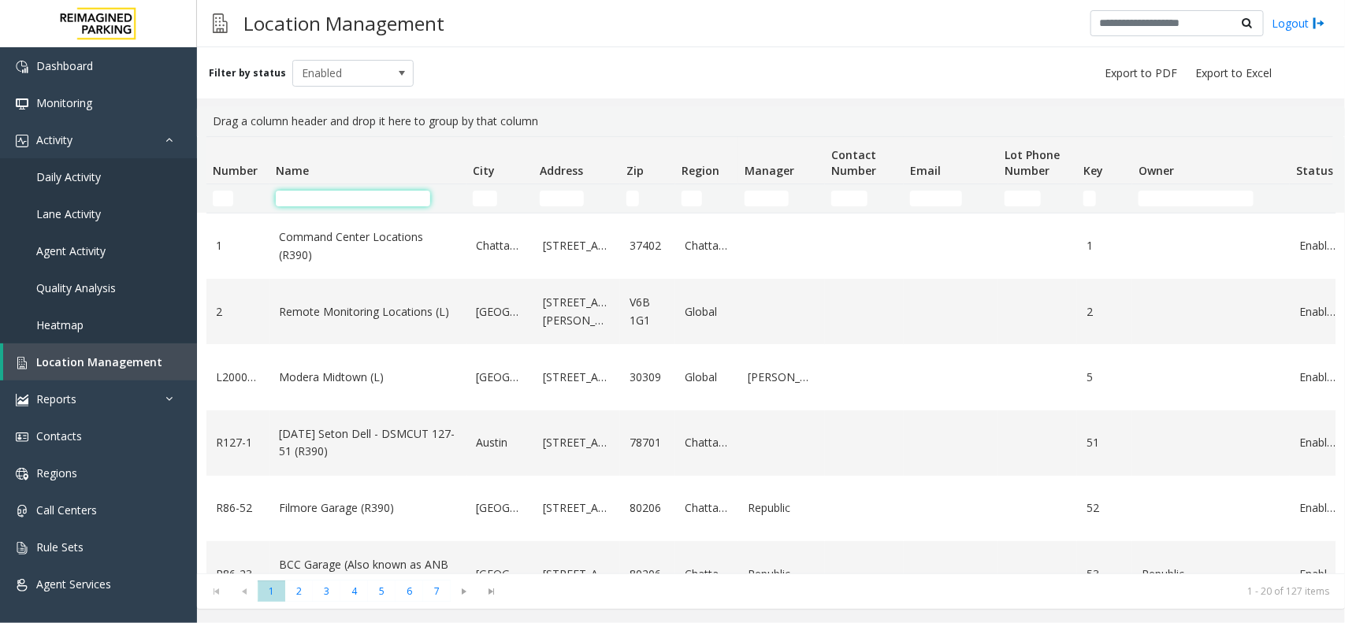
click at [296, 195] on input "Name Filter" at bounding box center [353, 199] width 154 height 16
type input "*"
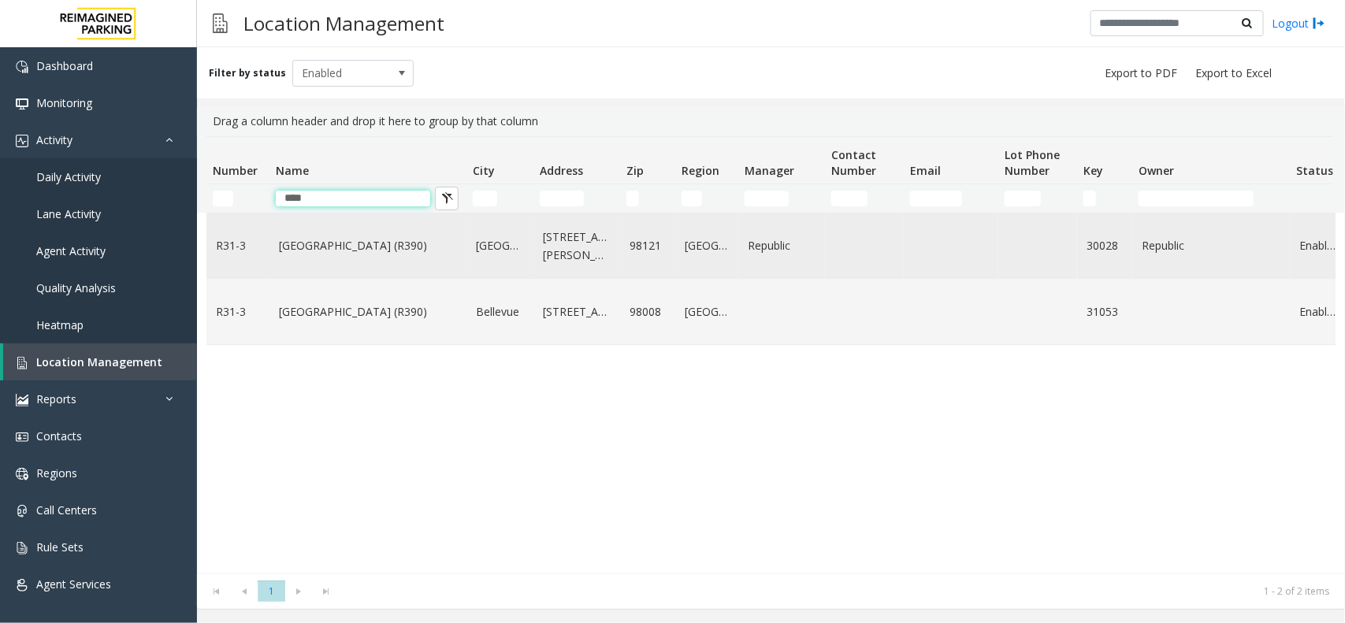
type input "****"
click at [345, 242] on link "Bell Street Garage (R390)" at bounding box center [368, 245] width 178 height 17
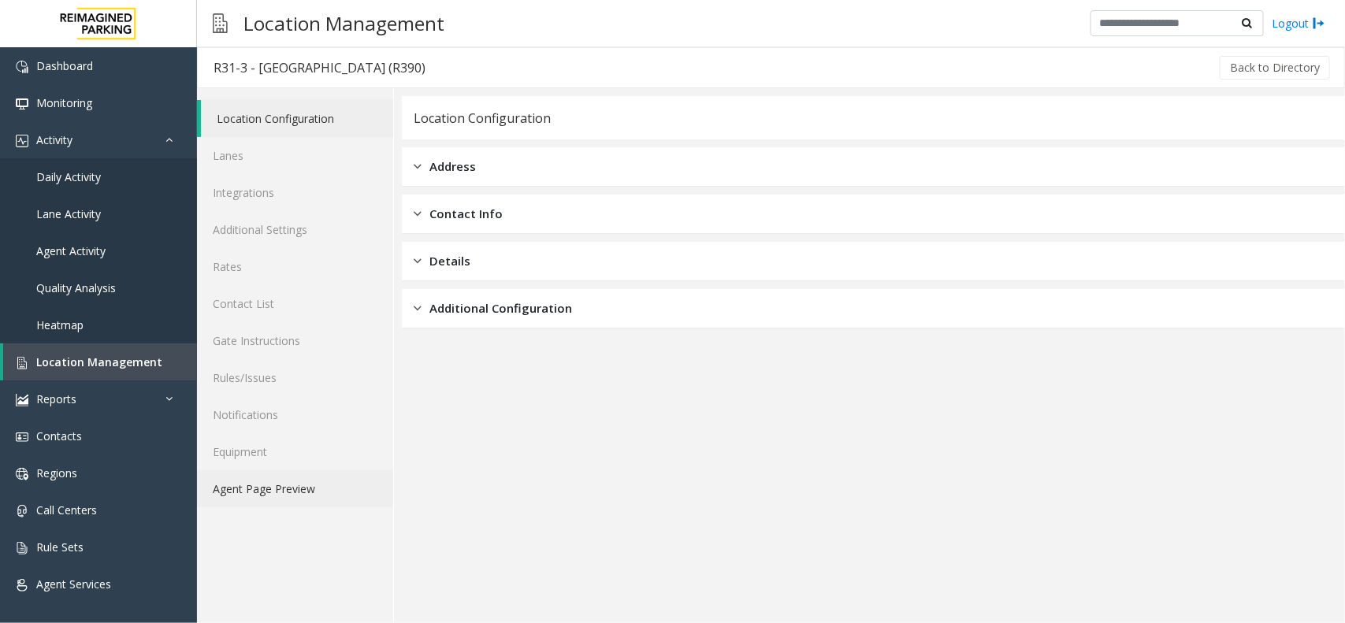
click at [363, 502] on link "Agent Page Preview" at bounding box center [295, 488] width 196 height 37
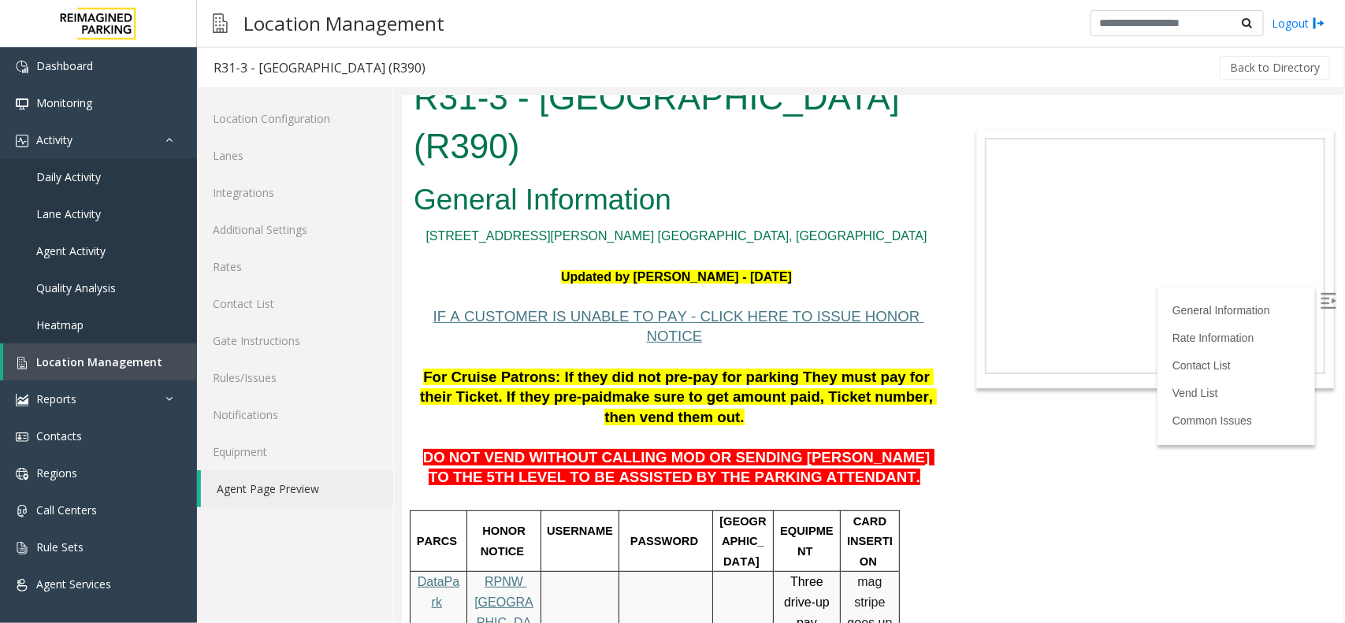
scroll to position [197, 0]
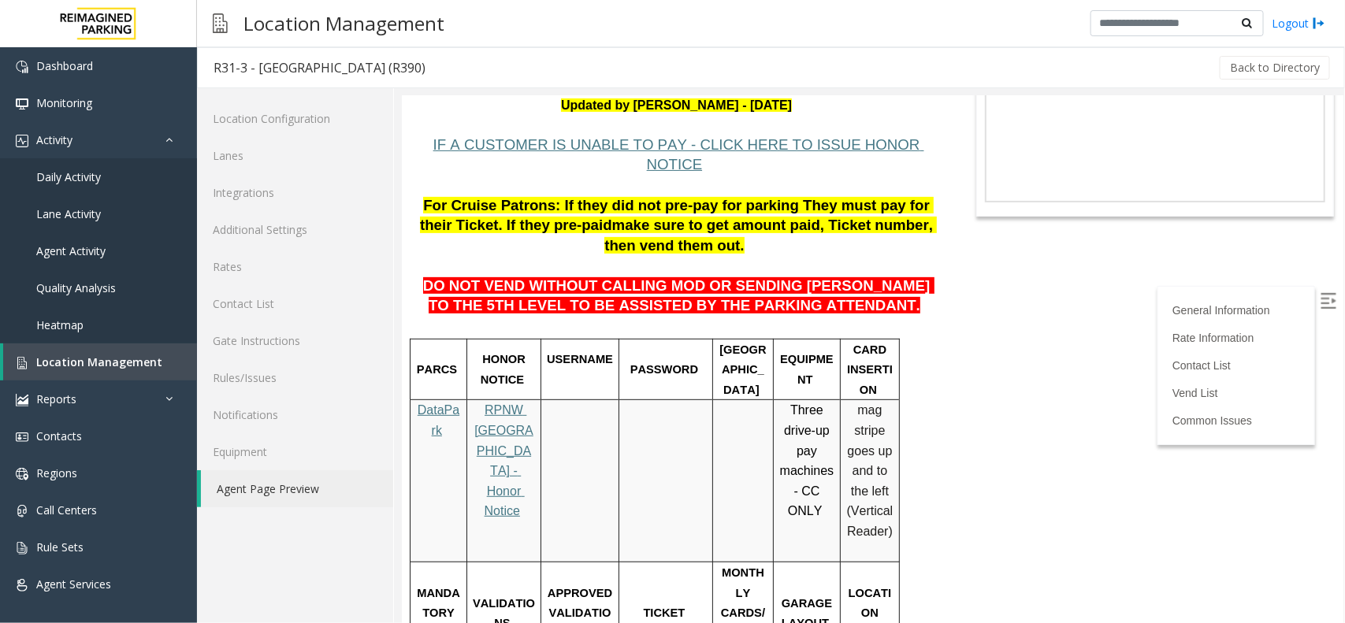
click at [670, 277] on span "DO NOT VEND WITHOUT CALLING MOD OR SENDING PARKER TO THE 5TH LEVEL TO BE ASSIST…" at bounding box center [677, 295] width 511 height 37
click at [671, 277] on span "DO NOT VEND WITHOUT CALLING MOD OR SENDING PARKER TO THE 5TH LEVEL TO BE ASSIST…" at bounding box center [677, 295] width 511 height 37
copy span "OR"
click at [738, 277] on span "DO NOT VEND WITHOUT CALLING MOD OR SENDING PARKER TO THE 5TH LEVEL TO BE ASSIST…" at bounding box center [677, 295] width 511 height 37
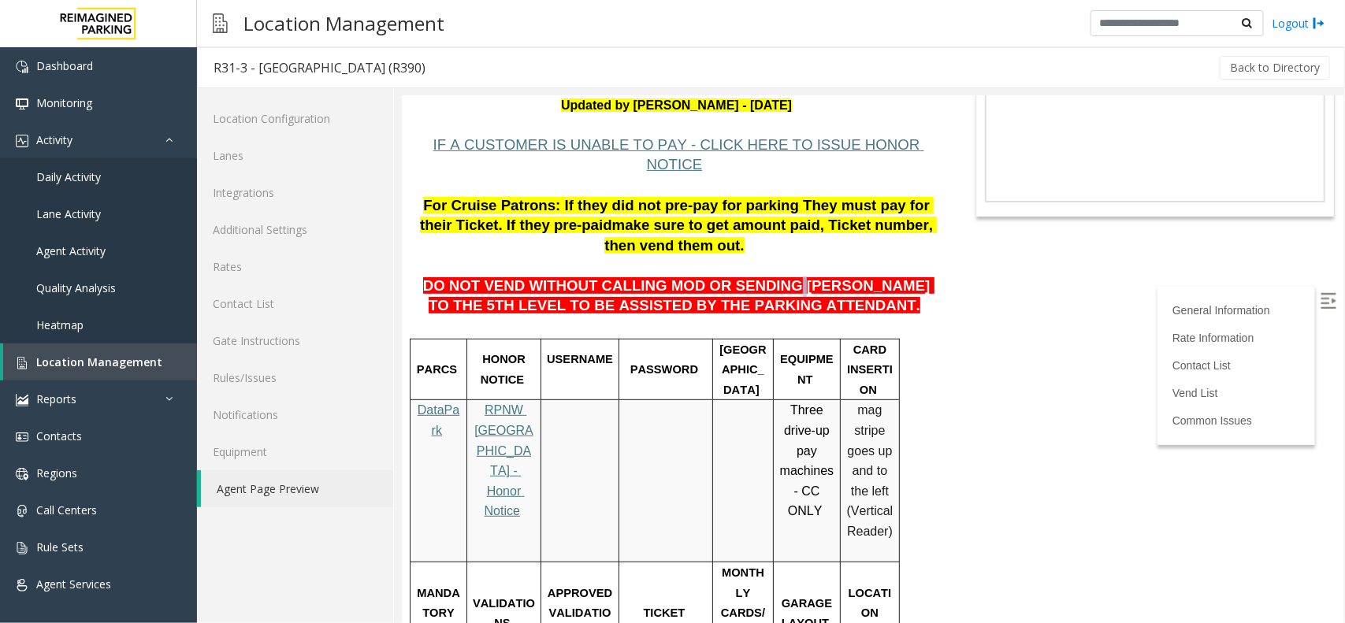
click at [738, 277] on span "DO NOT VEND WITHOUT CALLING MOD OR SENDING PARKER TO THE 5TH LEVEL TO BE ASSIST…" at bounding box center [677, 295] width 511 height 37
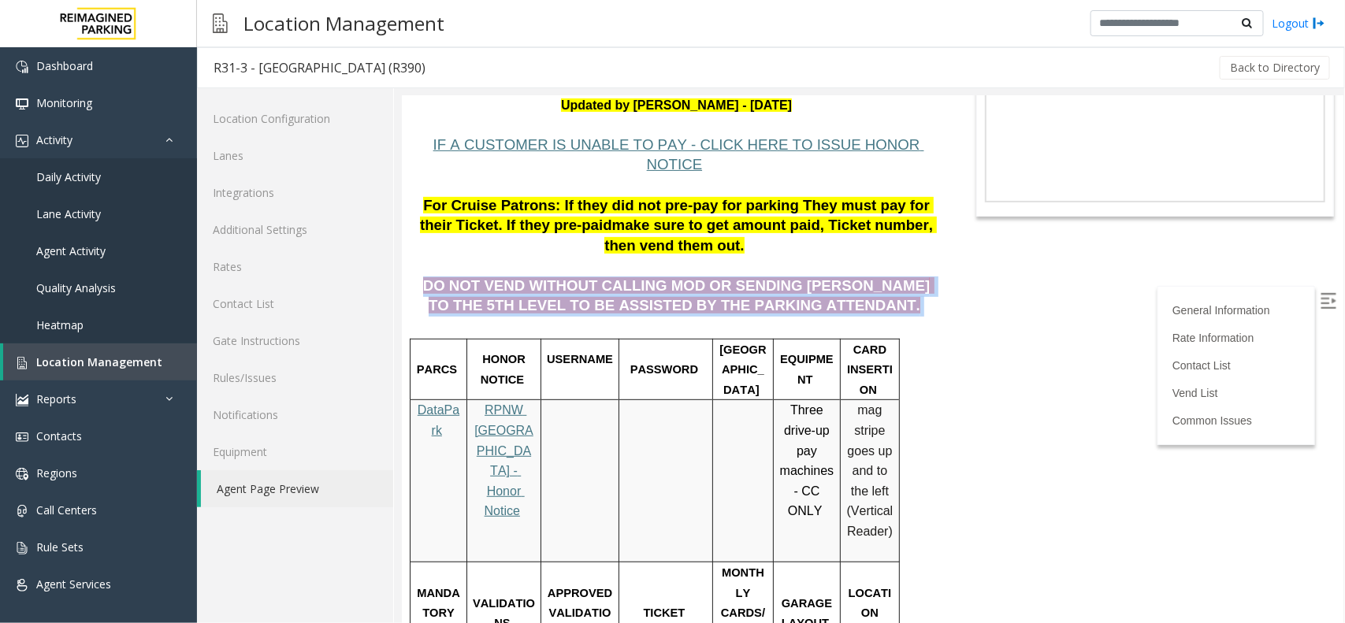
click at [738, 277] on span "DO NOT VEND WITHOUT CALLING MOD OR SENDING PARKER TO THE 5TH LEVEL TO BE ASSIST…" at bounding box center [677, 295] width 511 height 37
click at [749, 277] on span "DO NOT VEND WITHOUT CALLING MOD OR SENDING PARKER TO THE 5TH LEVEL TO BE ASSIST…" at bounding box center [677, 295] width 511 height 37
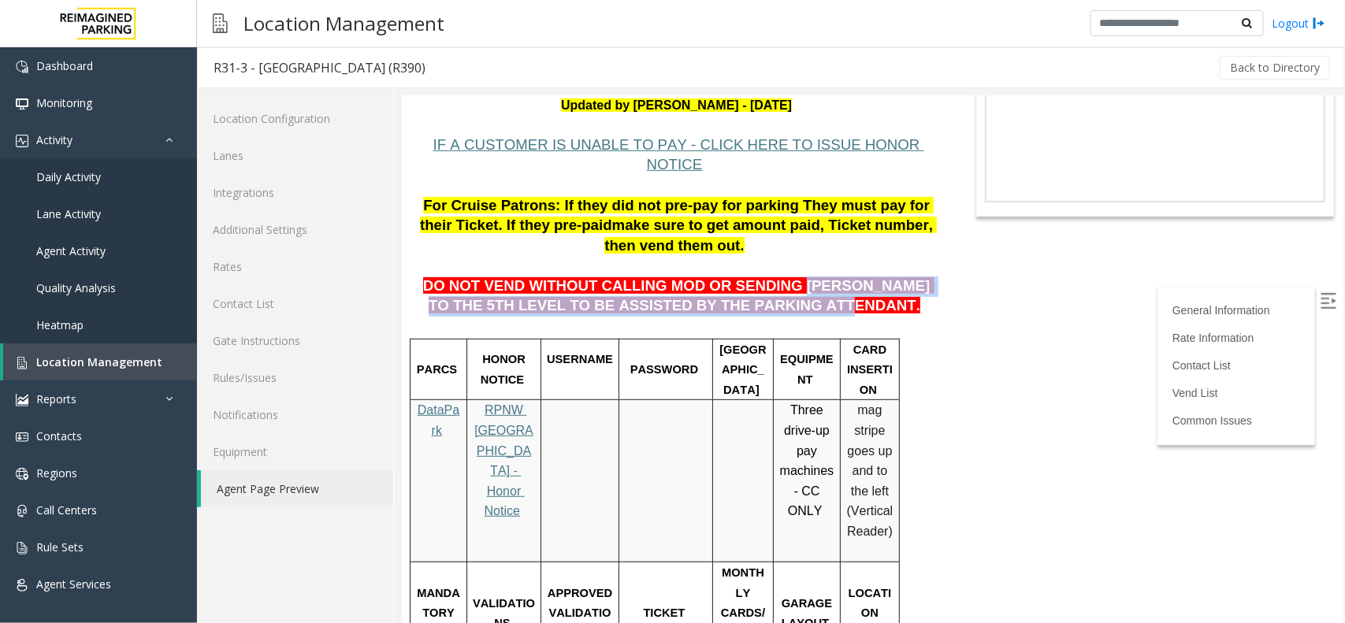
drag, startPoint x: 744, startPoint y: 249, endPoint x: 801, endPoint y: 271, distance: 60.9
click at [801, 277] on span "DO NOT VEND WITHOUT CALLING MOD OR SENDING PARKER TO THE 5TH LEVEL TO BE ASSIST…" at bounding box center [677, 295] width 511 height 37
copy span "PARKER TO THE 5TH LEVEL TO BE ASSISTED BY THE PARKING ATTENDANT."
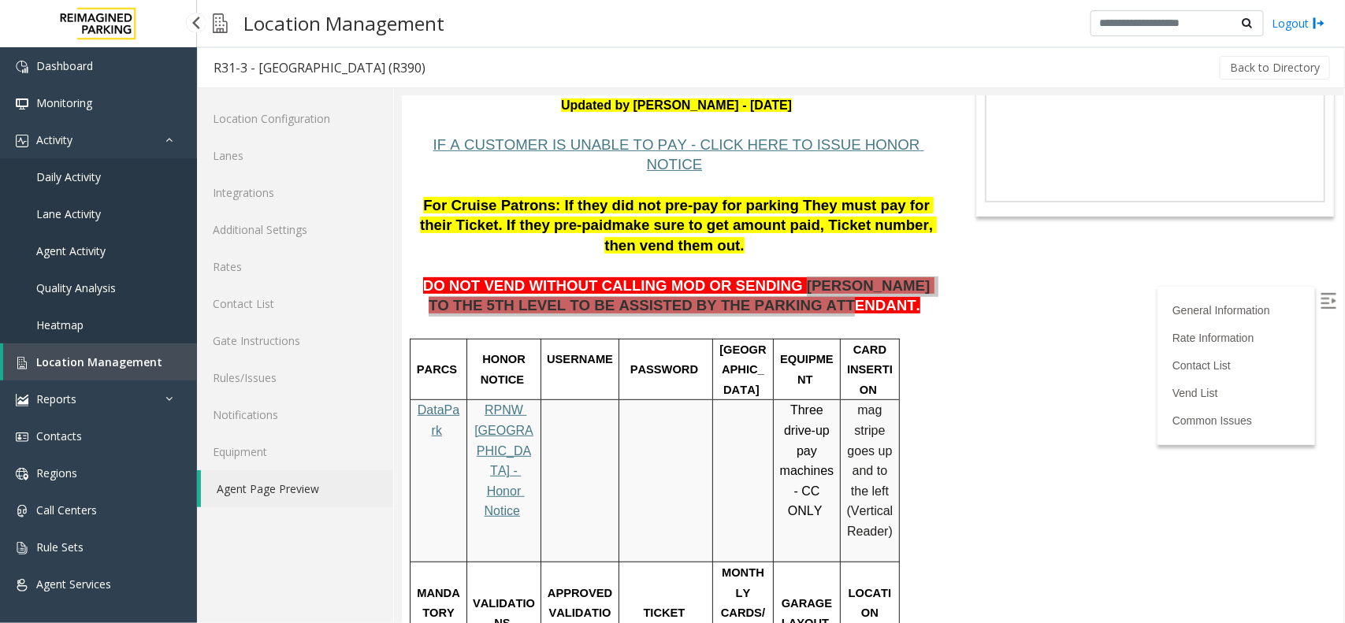
click at [143, 173] on link "Daily Activity" at bounding box center [98, 176] width 197 height 37
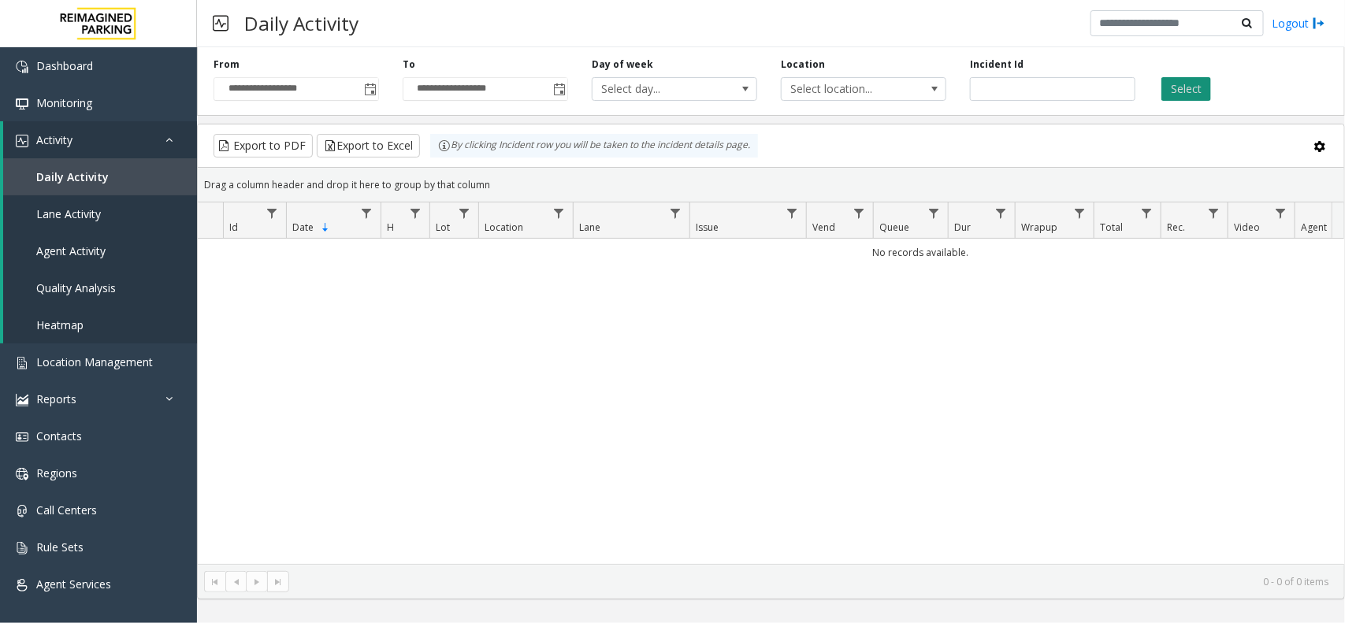
click at [1186, 88] on button "Select" at bounding box center [1187, 89] width 50 height 24
click at [365, 92] on span "Toggle popup" at bounding box center [370, 90] width 13 height 13
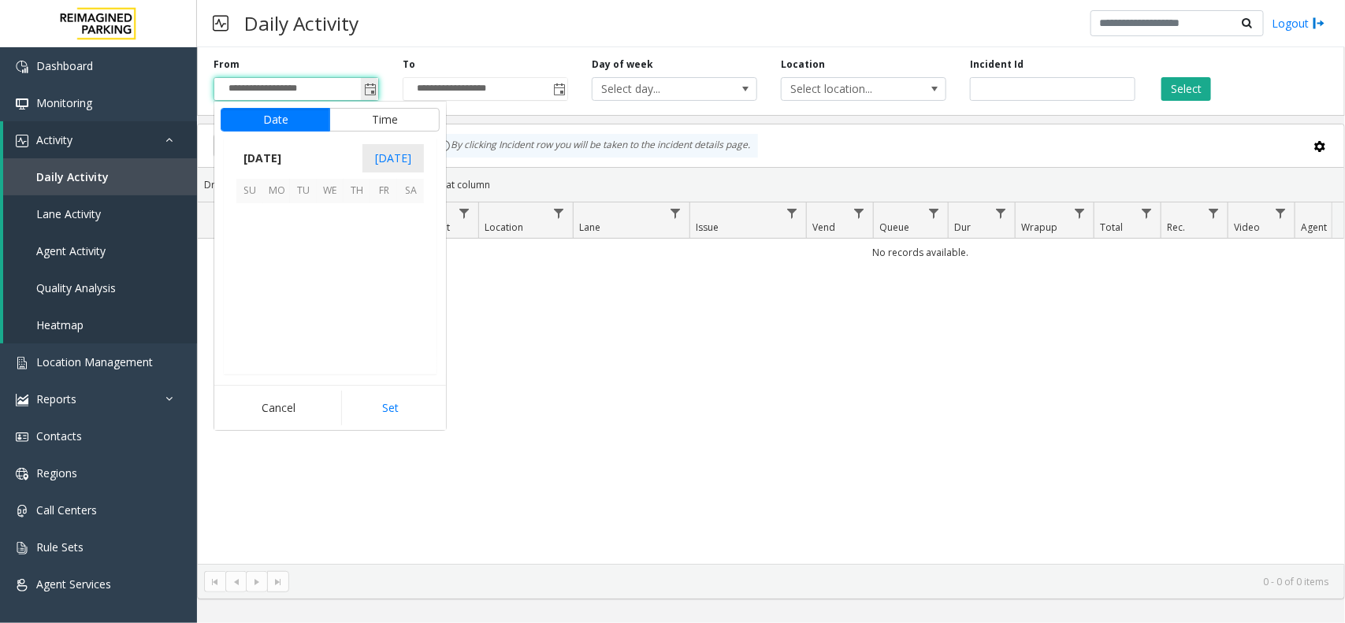
scroll to position [282897, 0]
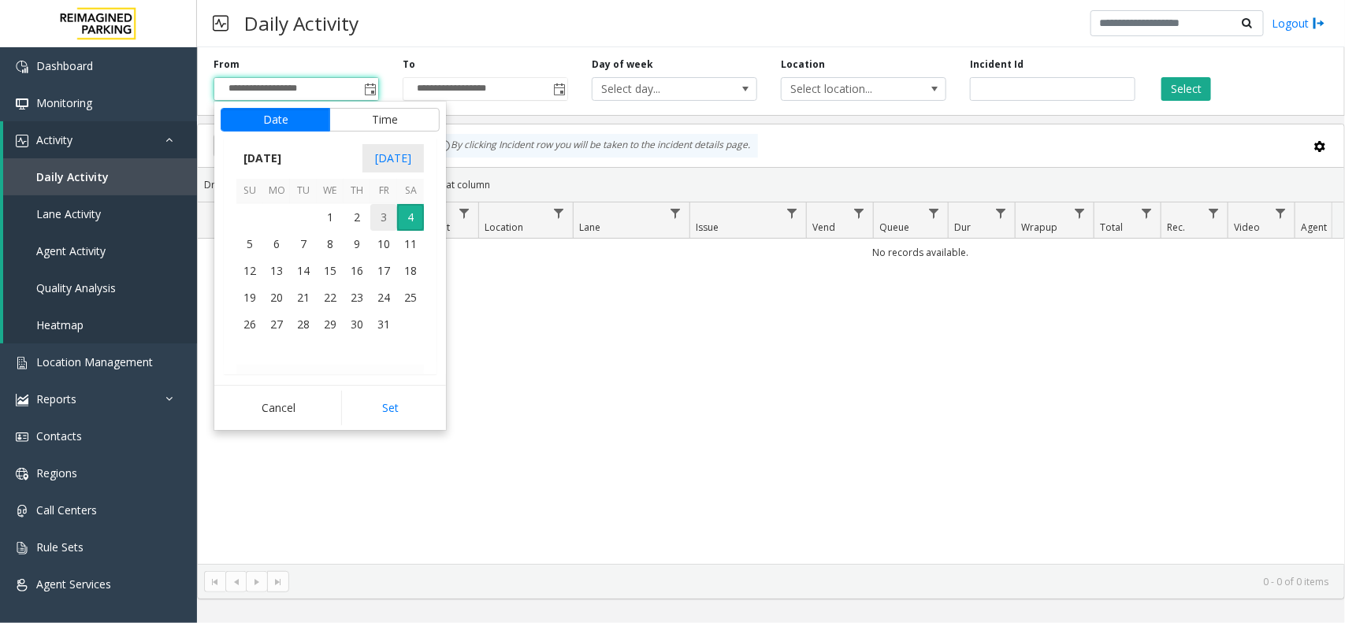
click at [390, 210] on span "3" at bounding box center [383, 217] width 27 height 27
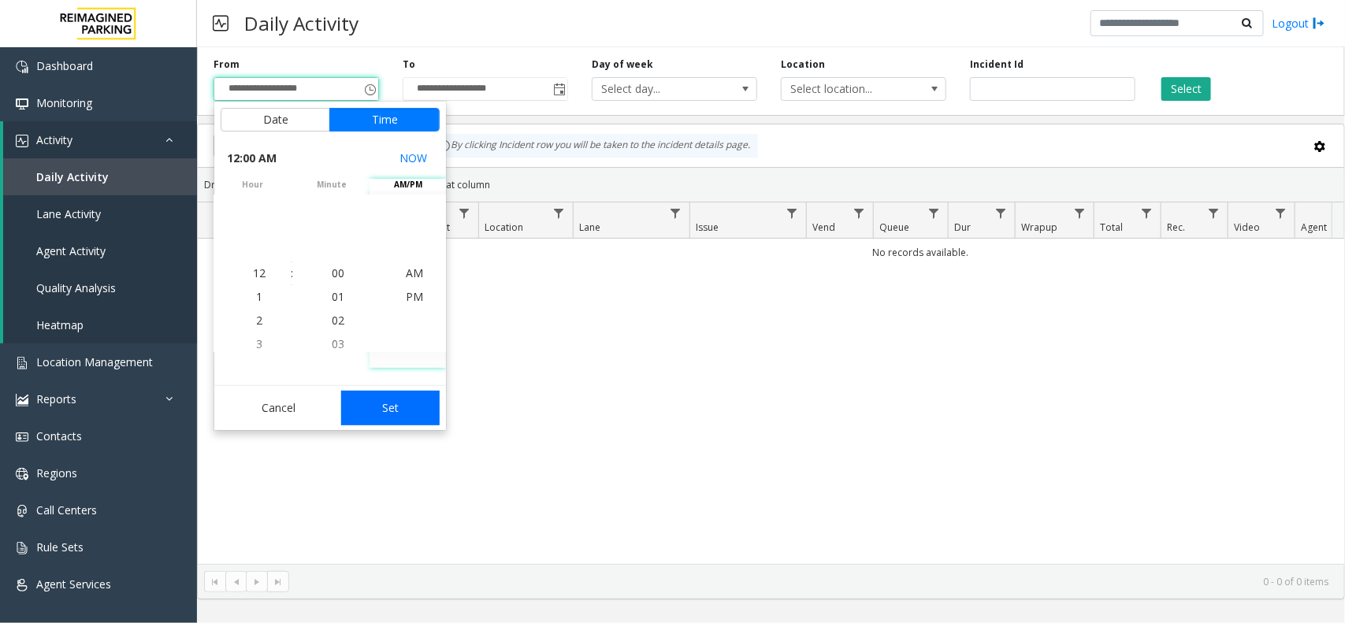
click at [436, 418] on button "Set" at bounding box center [390, 408] width 99 height 35
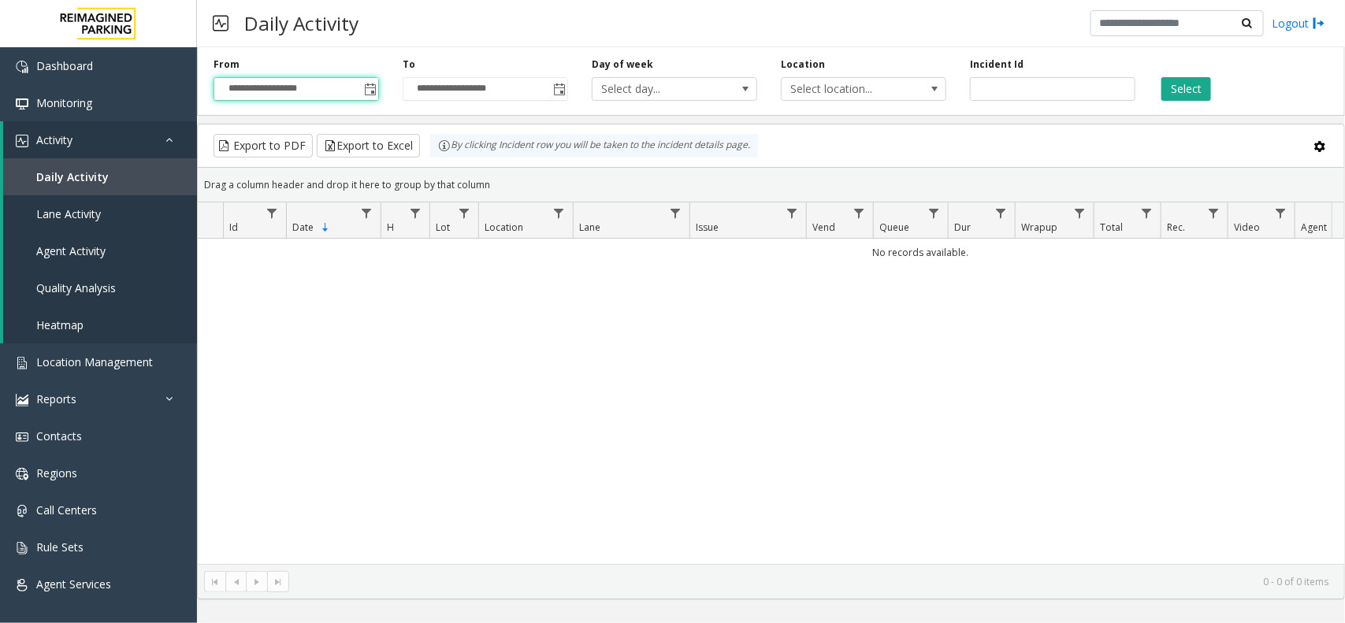
type input "**********"
click at [1178, 95] on button "Select" at bounding box center [1187, 89] width 50 height 24
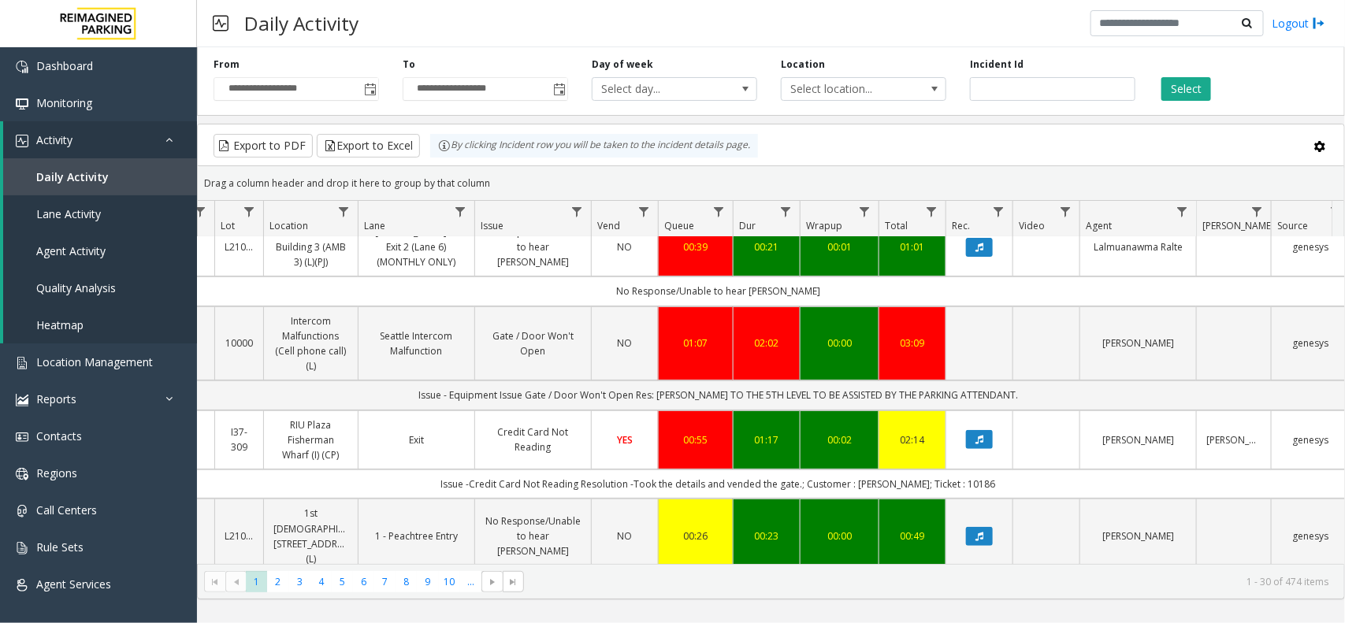
scroll to position [0, 215]
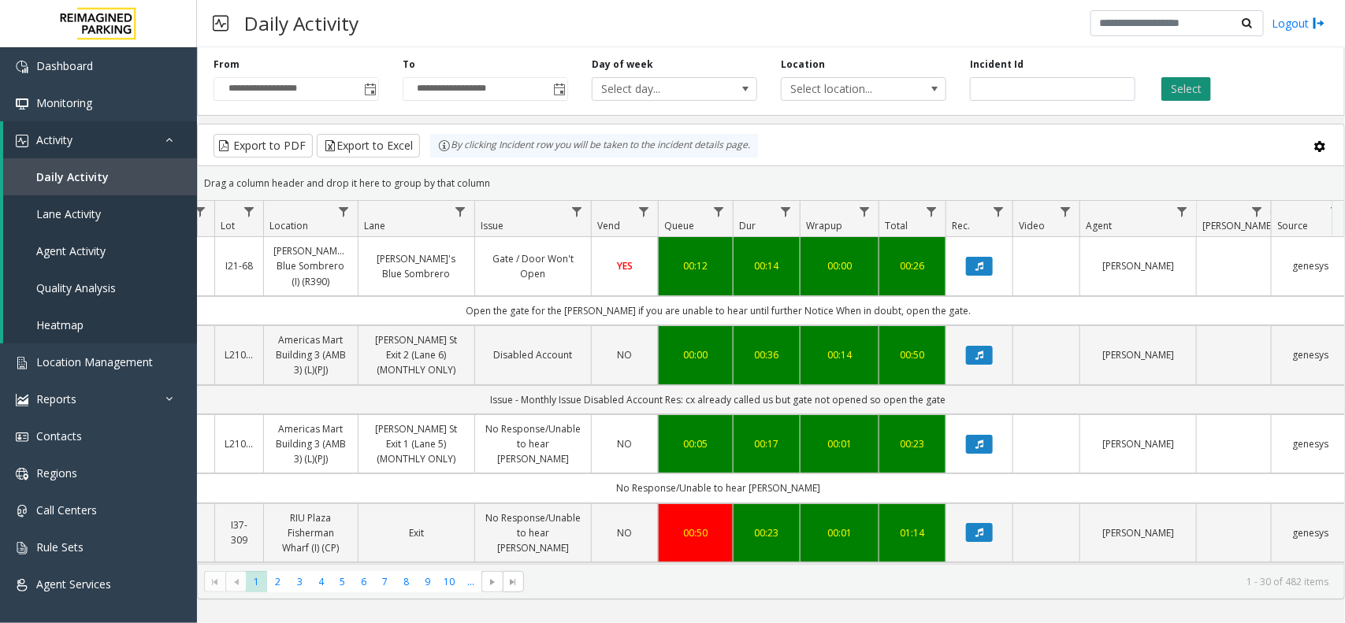
click at [1169, 88] on button "Select" at bounding box center [1187, 89] width 50 height 24
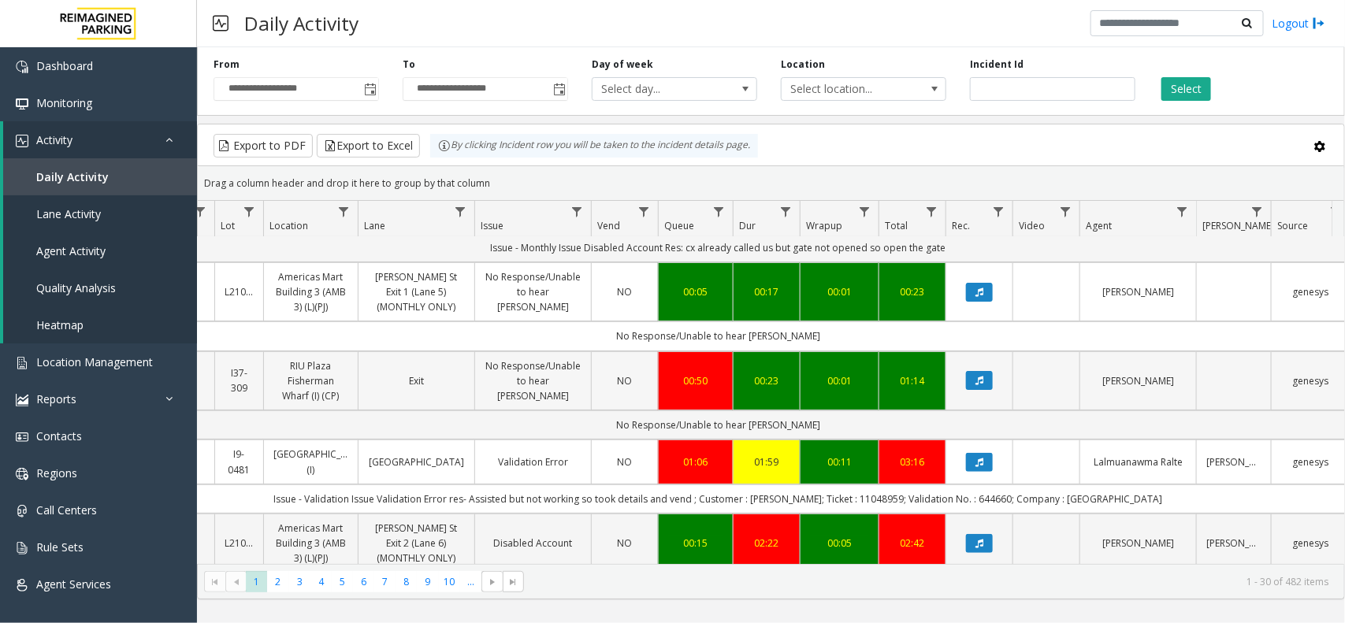
scroll to position [197, 215]
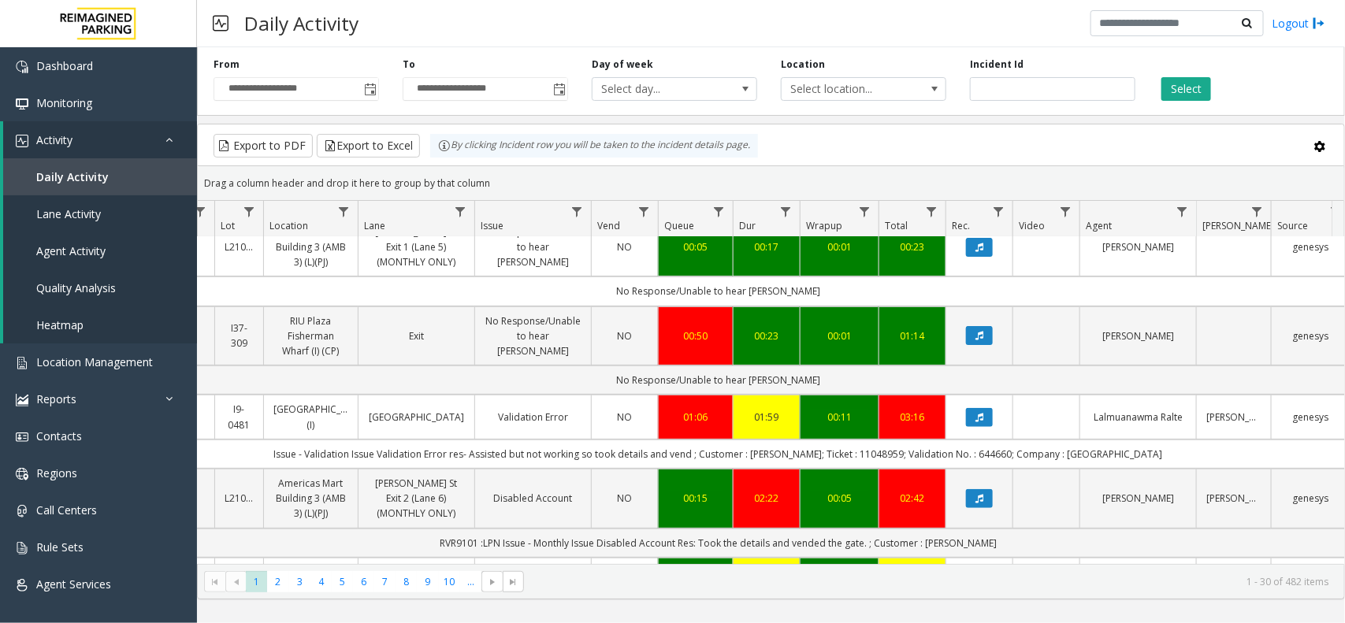
click at [773, 469] on td "Issue - Validation Issue Validation Error res- Assisted but not working so took…" at bounding box center [718, 454] width 1421 height 29
click at [775, 469] on td "Issue - Validation Issue Validation Error res- Assisted but not working so took…" at bounding box center [718, 454] width 1421 height 29
copy td "Andrew"
click at [967, 469] on td "Issue - Validation Issue Validation Error res- Assisted but not working so took…" at bounding box center [718, 454] width 1421 height 29
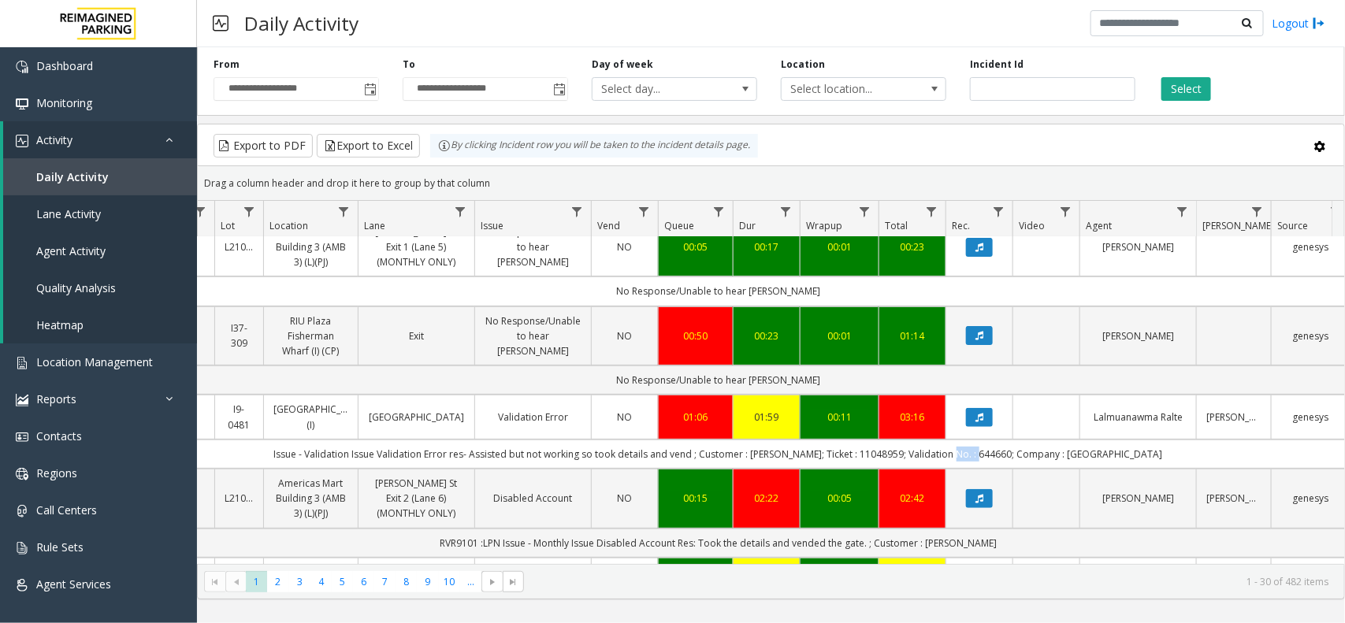
copy td "644660"
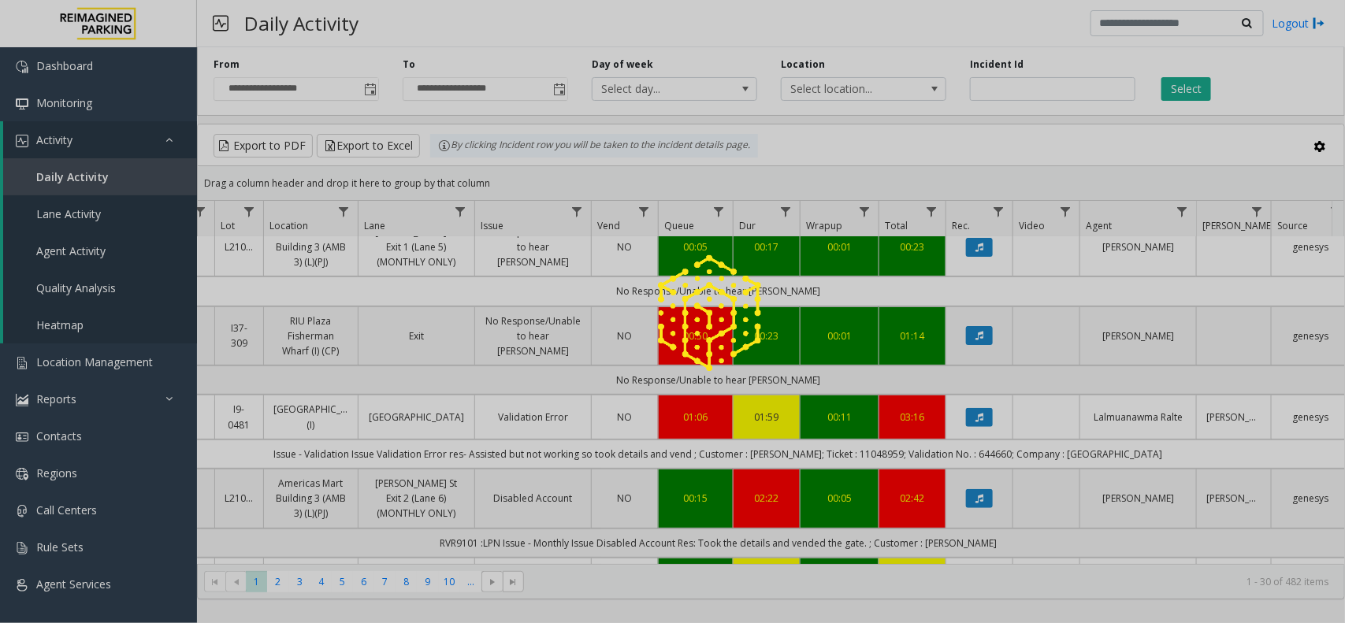
click at [845, 466] on app-root "**********" at bounding box center [672, 311] width 1345 height 623
click at [845, 466] on div at bounding box center [672, 311] width 1345 height 623
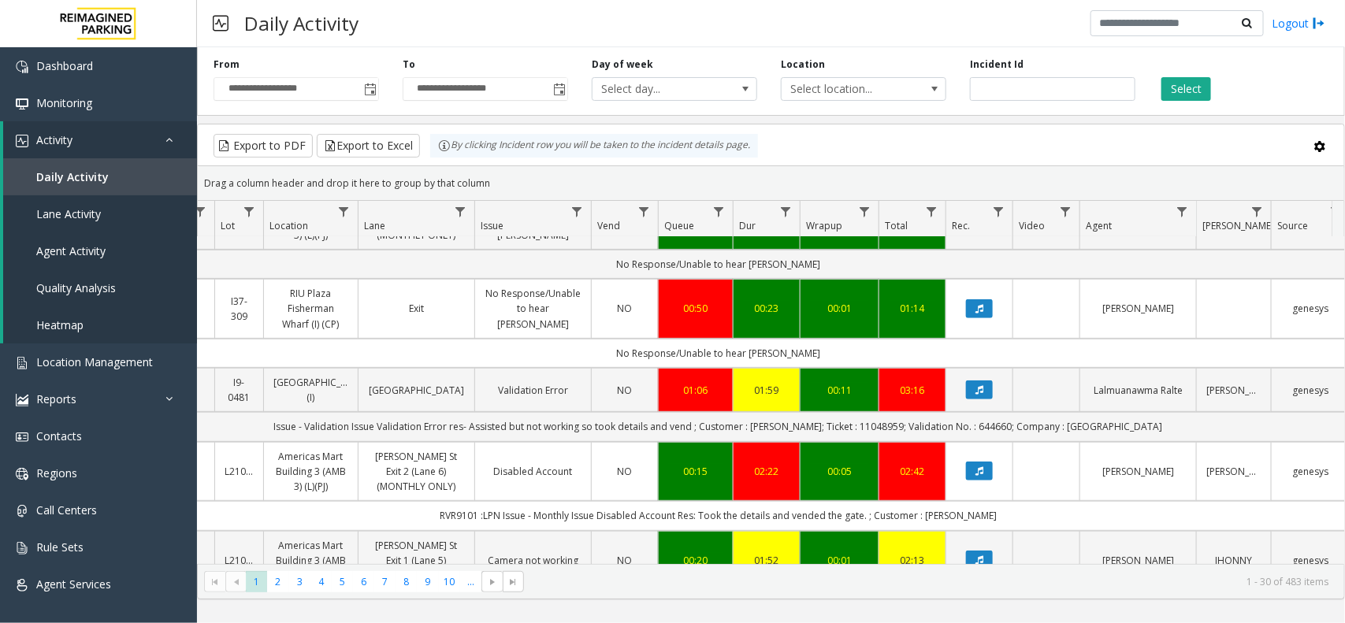
scroll to position [394, 215]
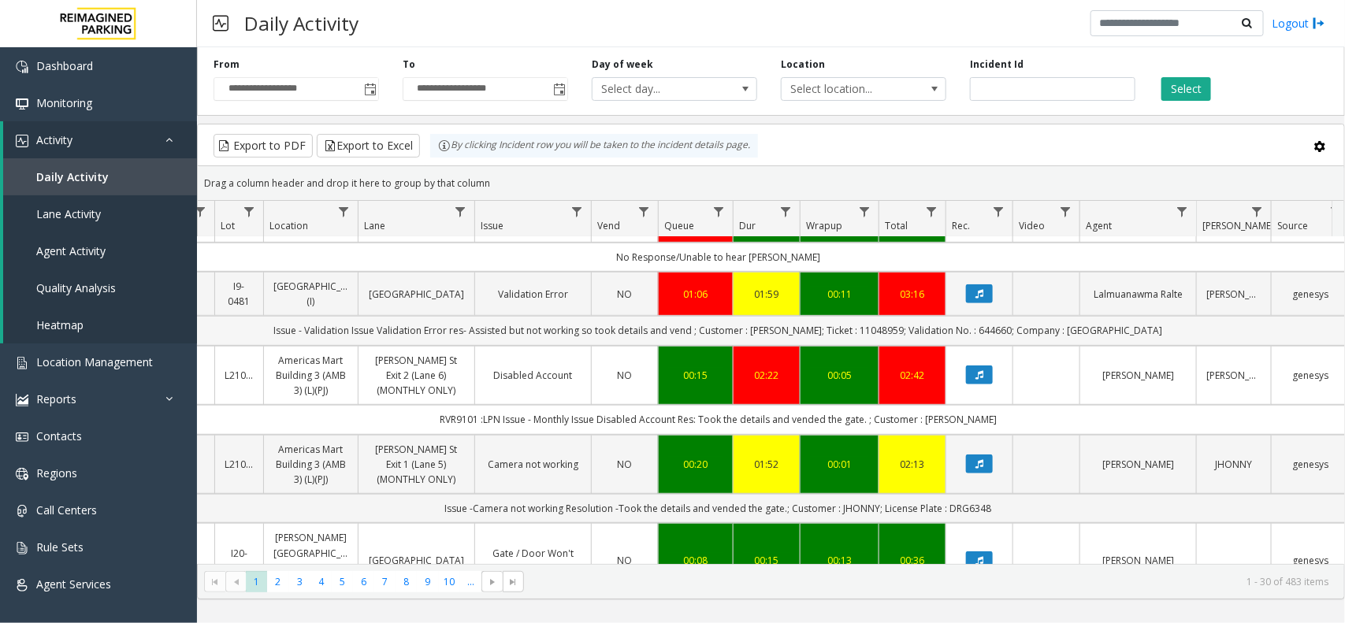
click at [843, 344] on td "Issue - Validation Issue Validation Error res- Assisted but not working so took…" at bounding box center [718, 330] width 1421 height 29
click at [844, 345] on td "Issue - Validation Issue Validation Error res- Assisted but not working so took…" at bounding box center [718, 330] width 1421 height 29
copy td "11048959"
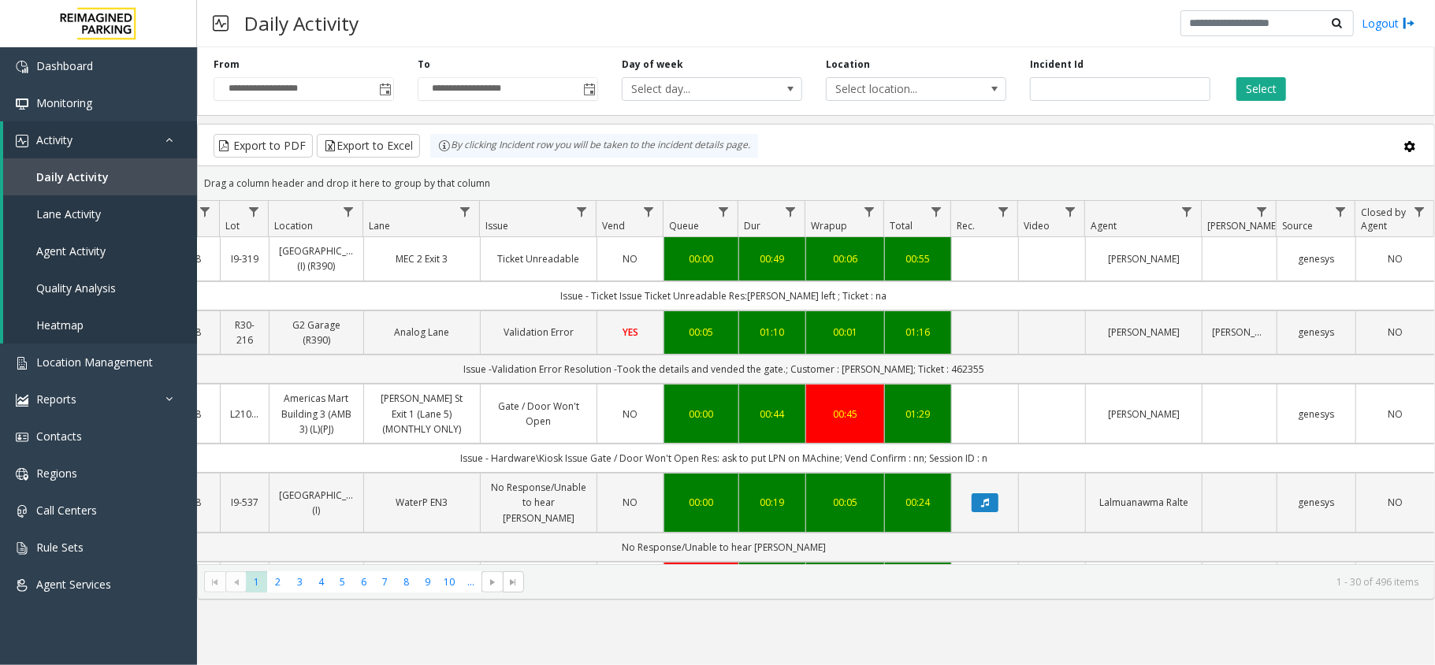
scroll to position [0, 210]
click at [1268, 89] on button "Select" at bounding box center [1261, 89] width 50 height 24
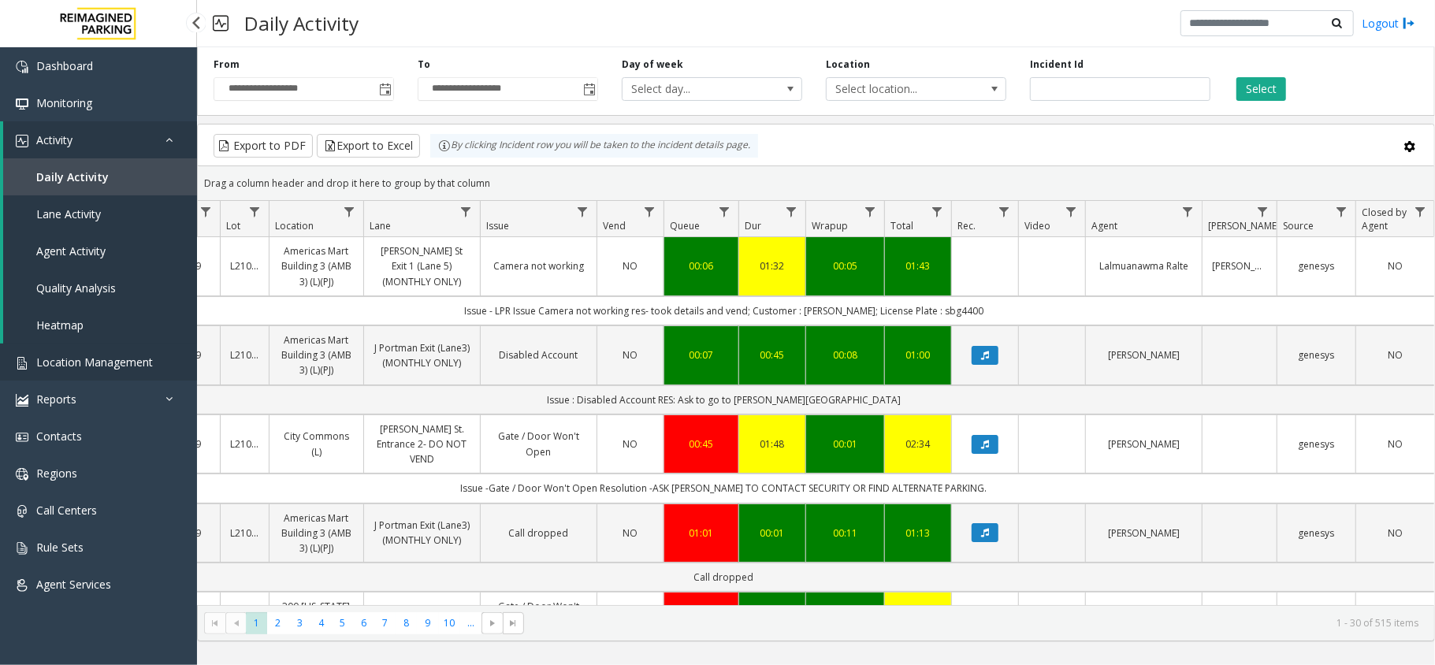
click at [151, 354] on link "Location Management" at bounding box center [98, 362] width 197 height 37
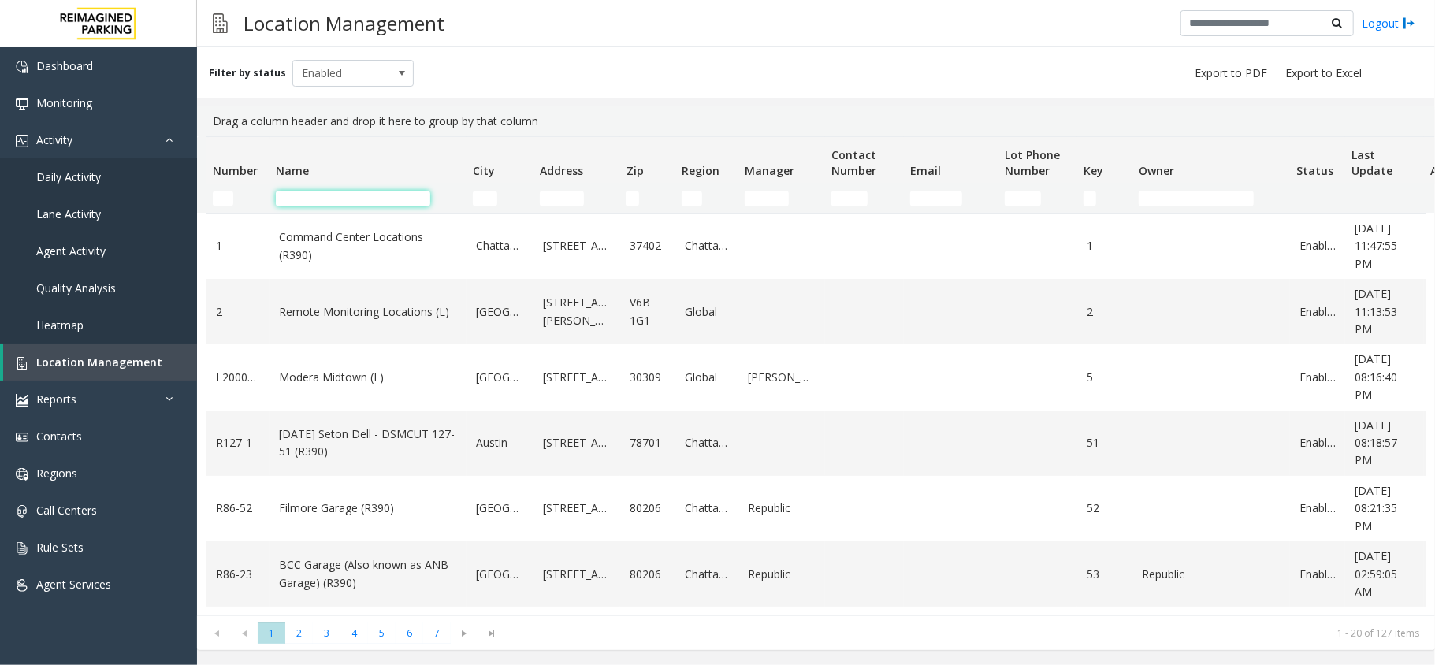
click at [373, 200] on input "Name Filter" at bounding box center [353, 199] width 154 height 16
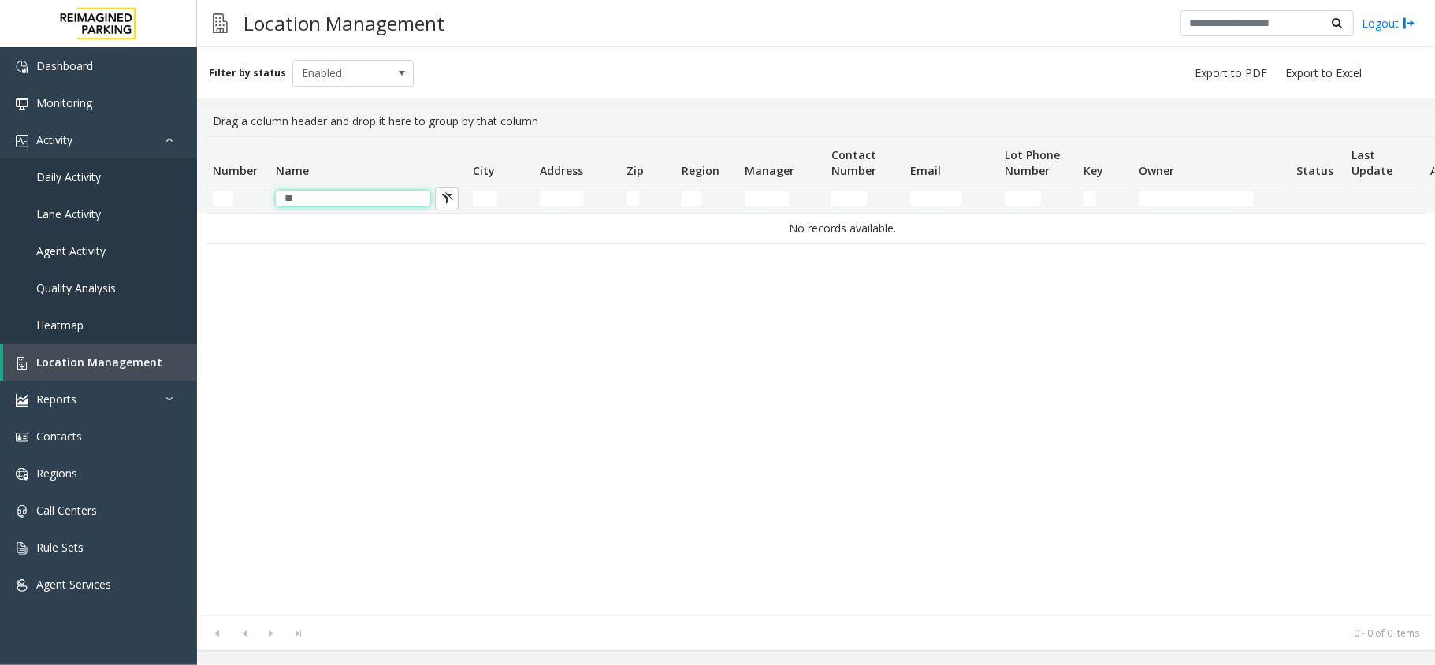
type input "*"
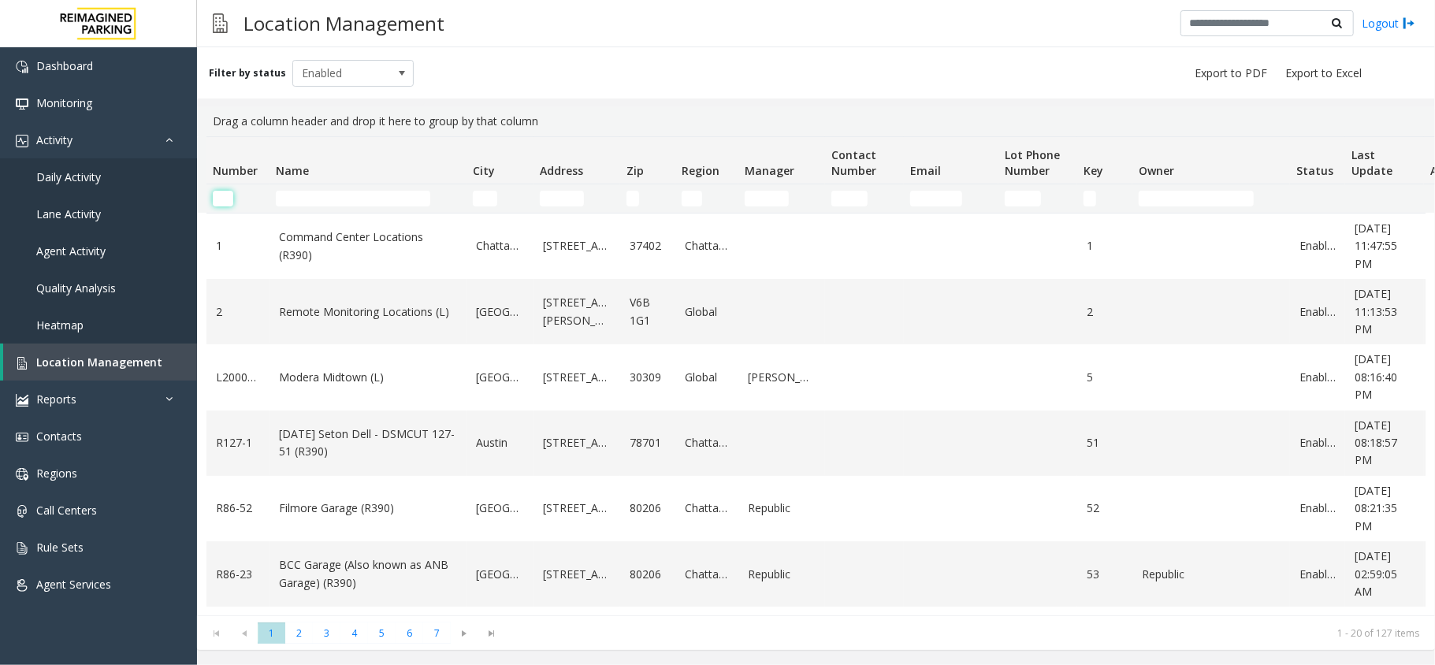
click at [218, 203] on input "Number Filter" at bounding box center [223, 199] width 20 height 16
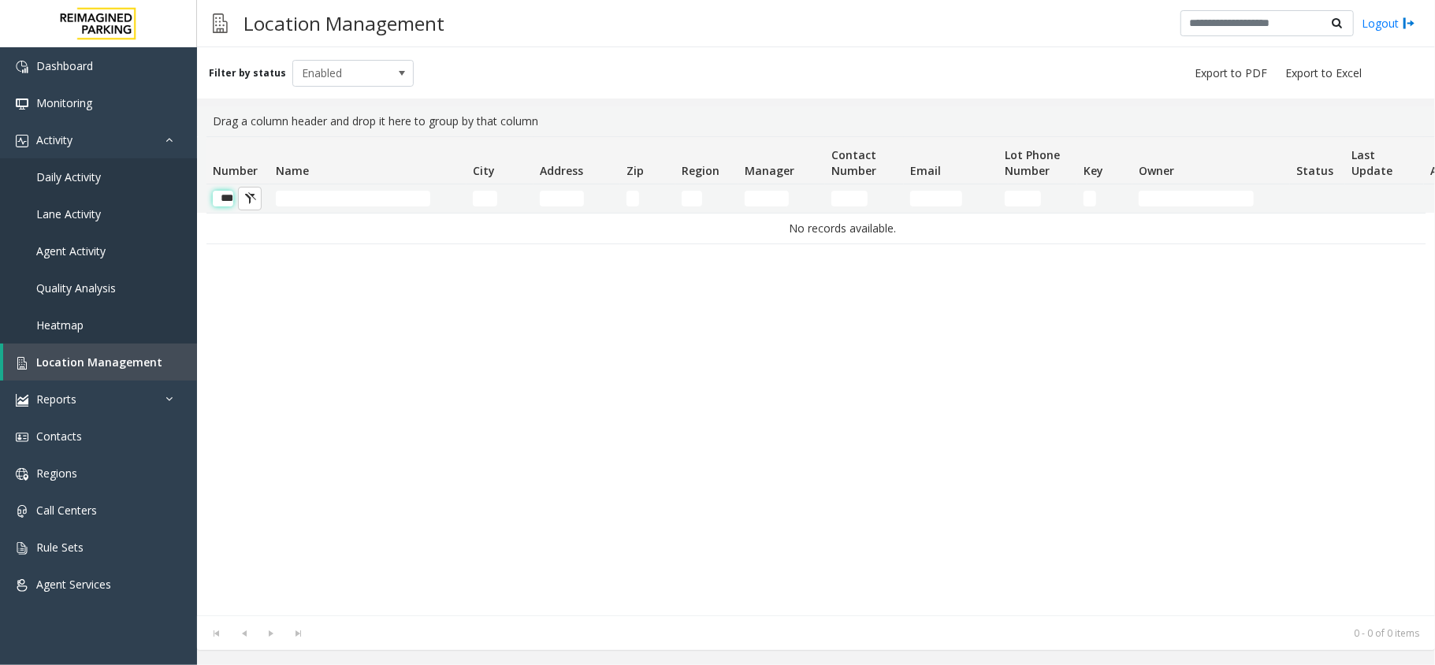
scroll to position [0, 7]
type input "*"
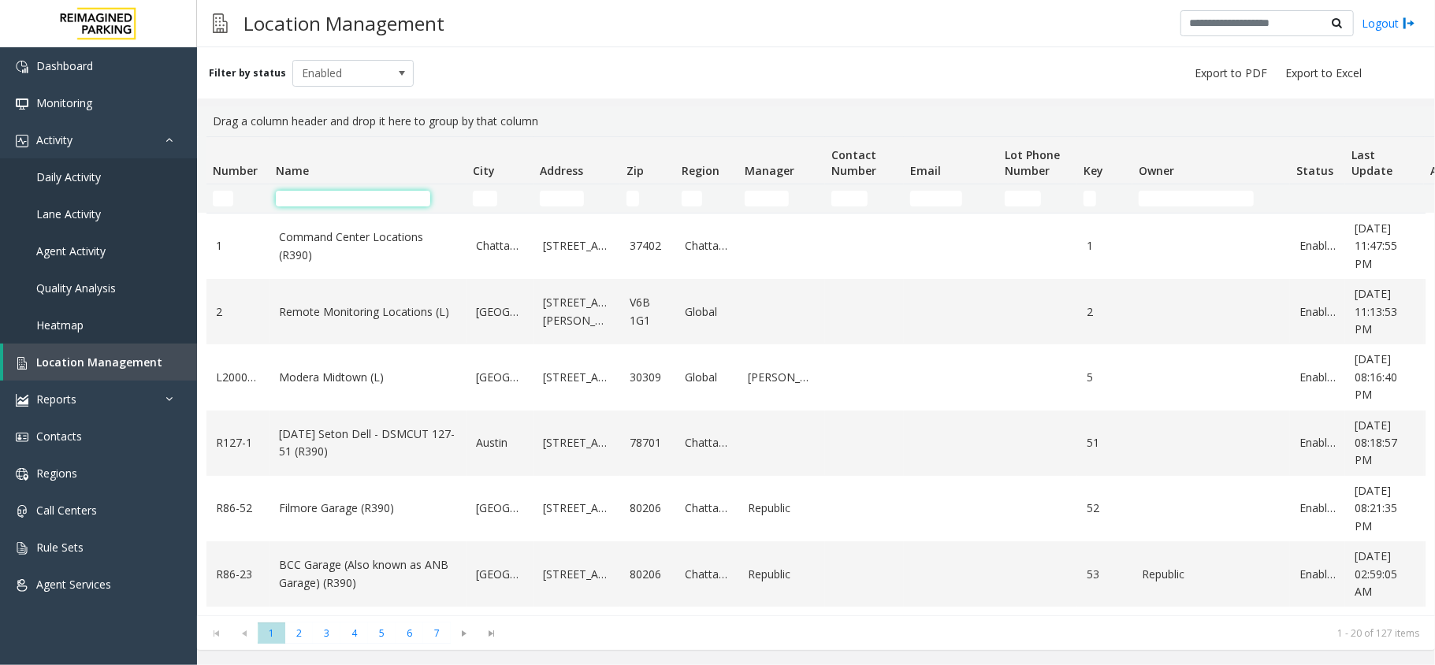
click at [332, 194] on input "Name Filter" at bounding box center [353, 199] width 154 height 16
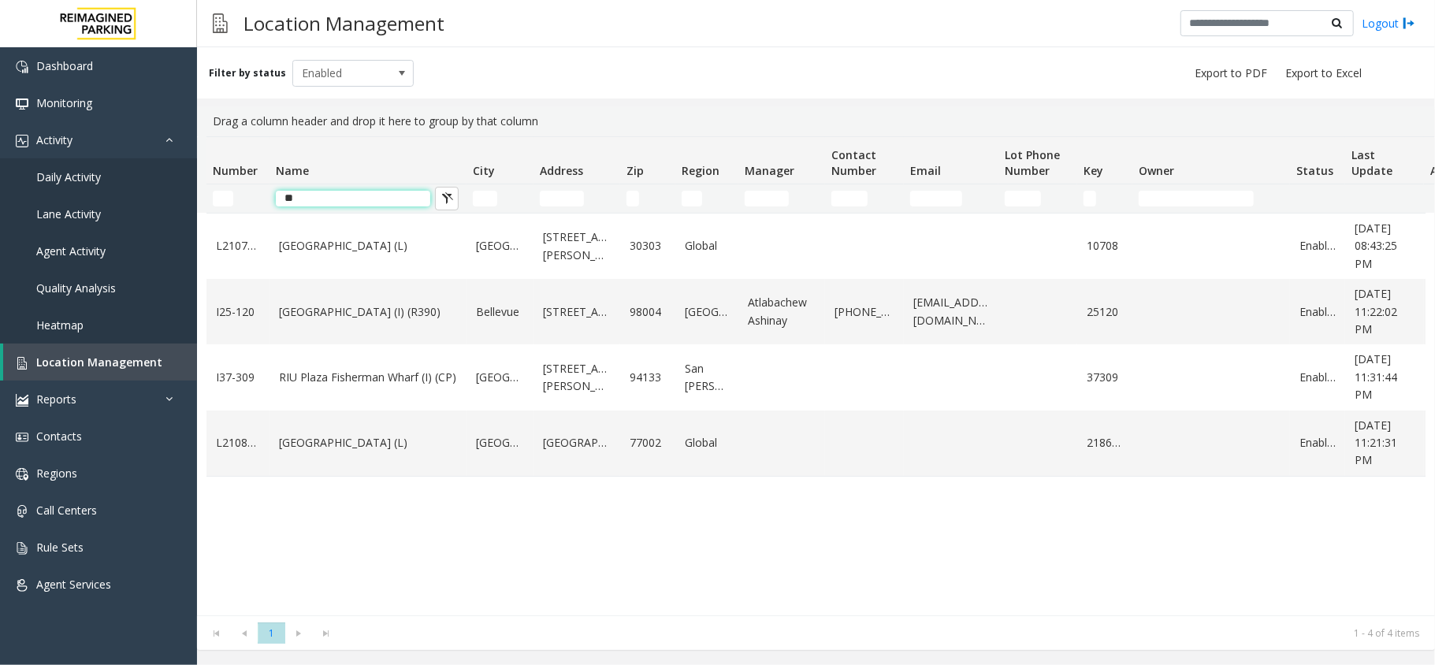
type input "*"
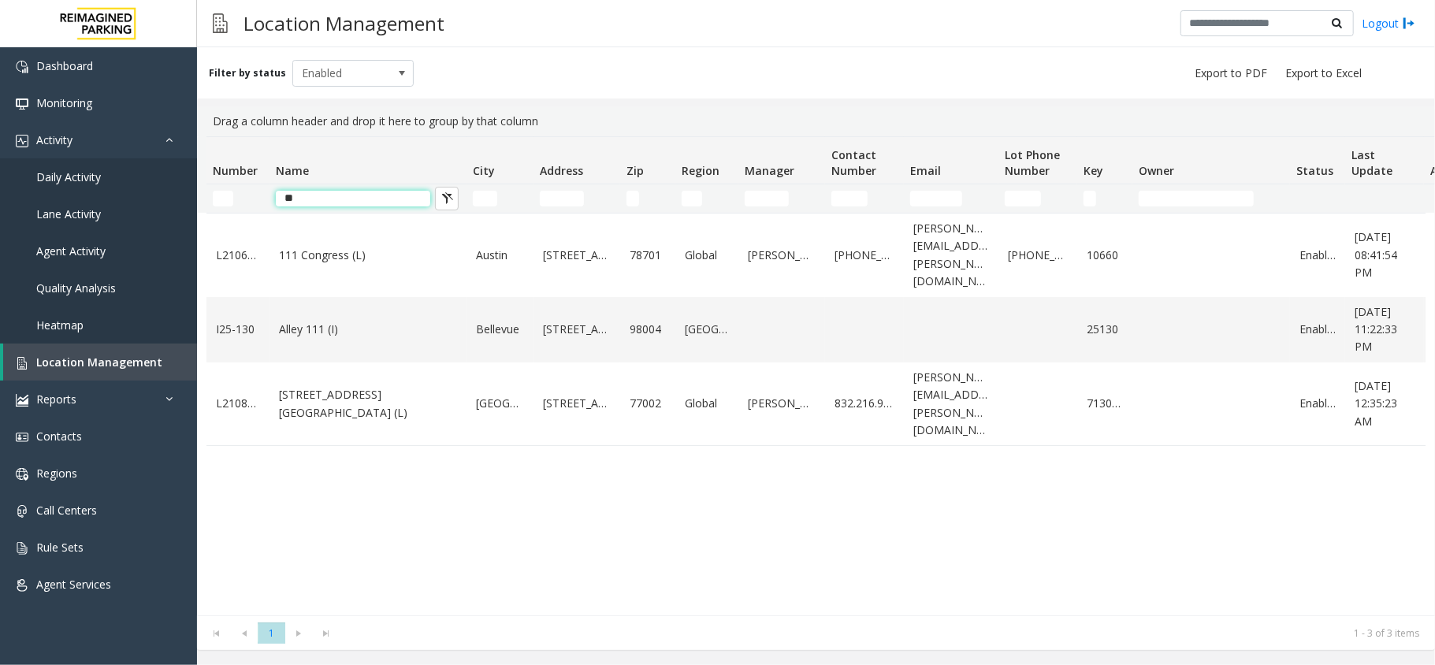
type input "*"
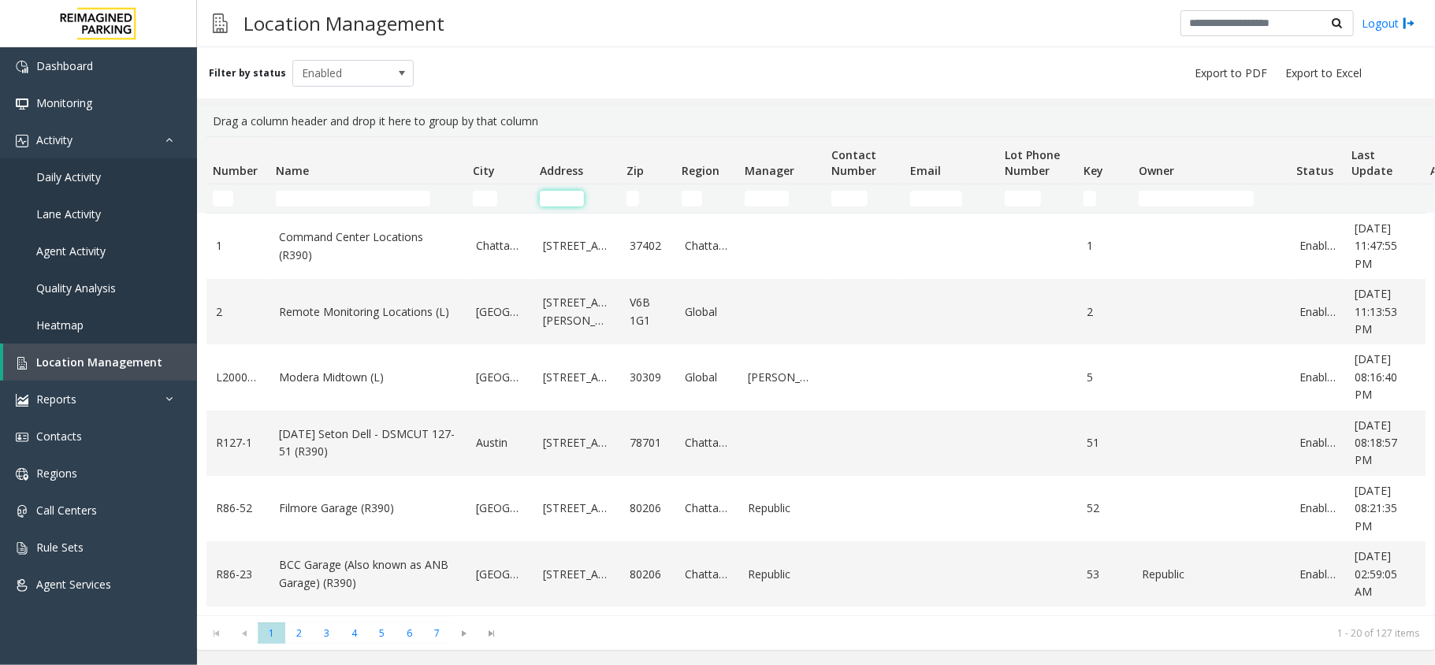
click at [560, 194] on input "Address Filter" at bounding box center [562, 199] width 44 height 16
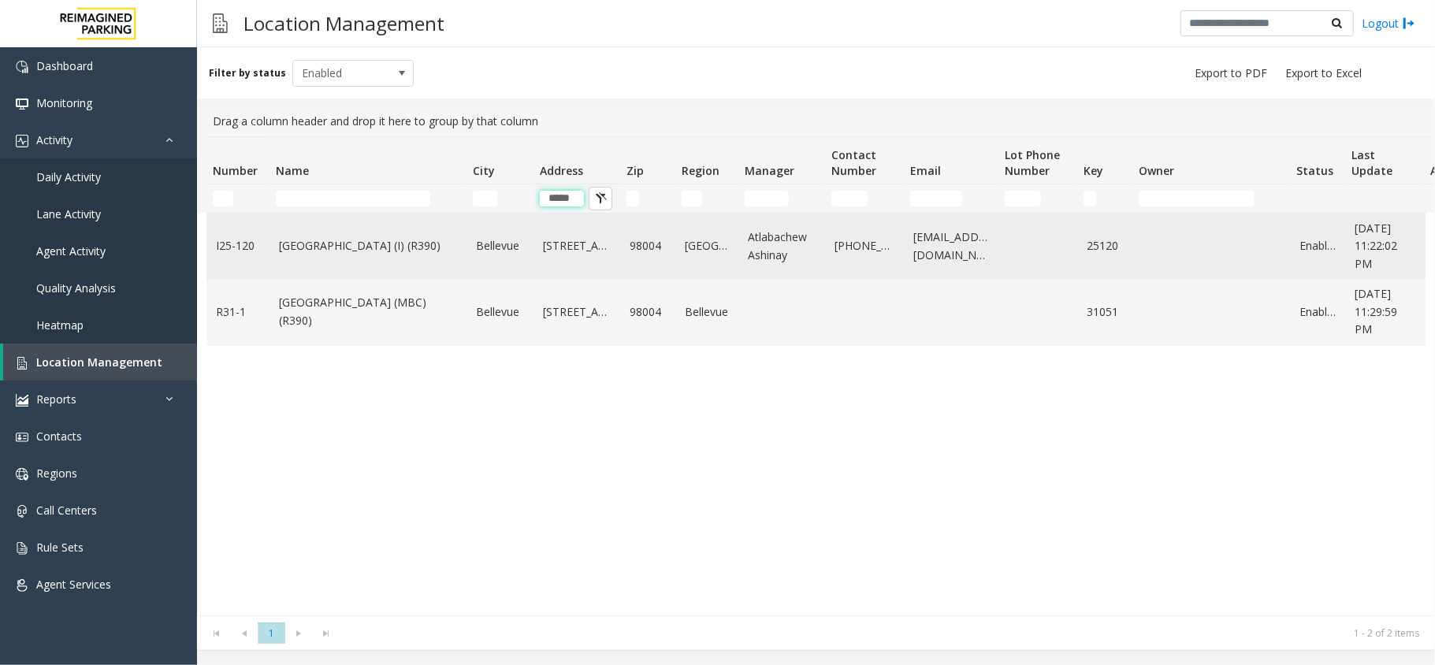
type input "*****"
click at [291, 250] on link "Plaza East Garage (I) (R390)" at bounding box center [368, 245] width 178 height 17
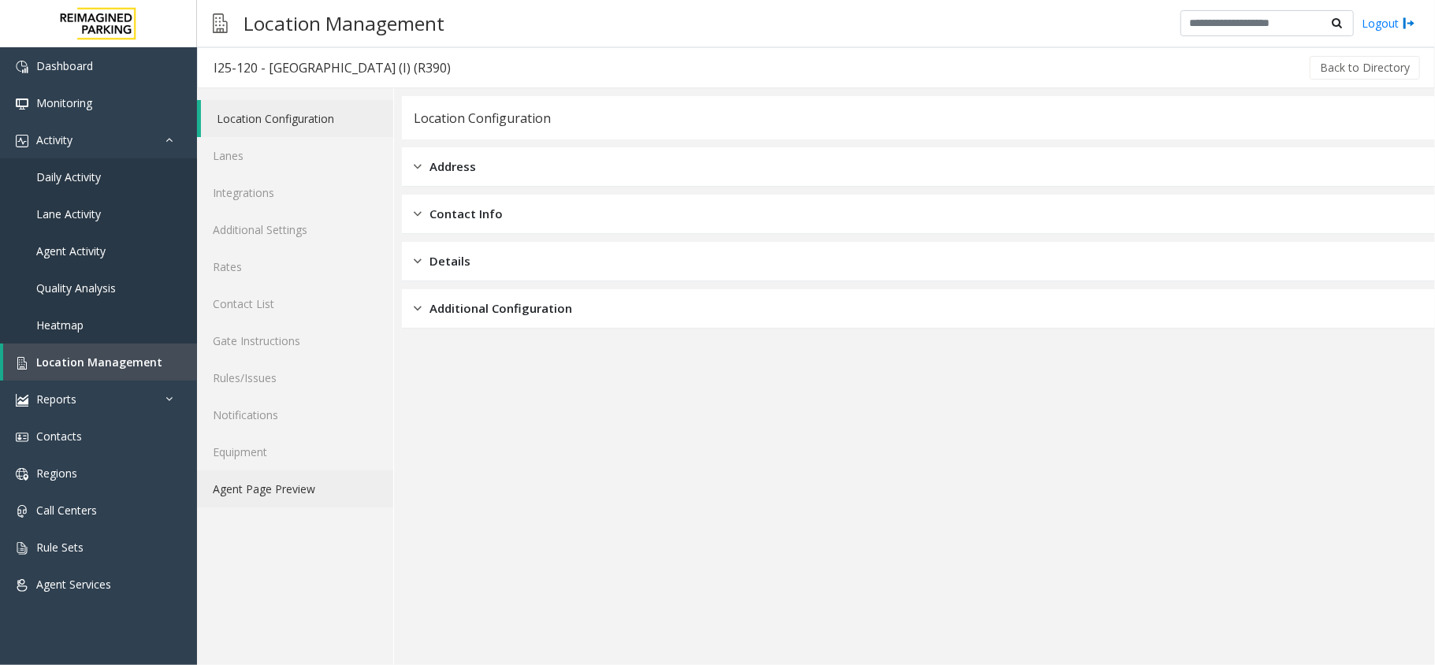
click at [310, 493] on link "Agent Page Preview" at bounding box center [295, 488] width 196 height 37
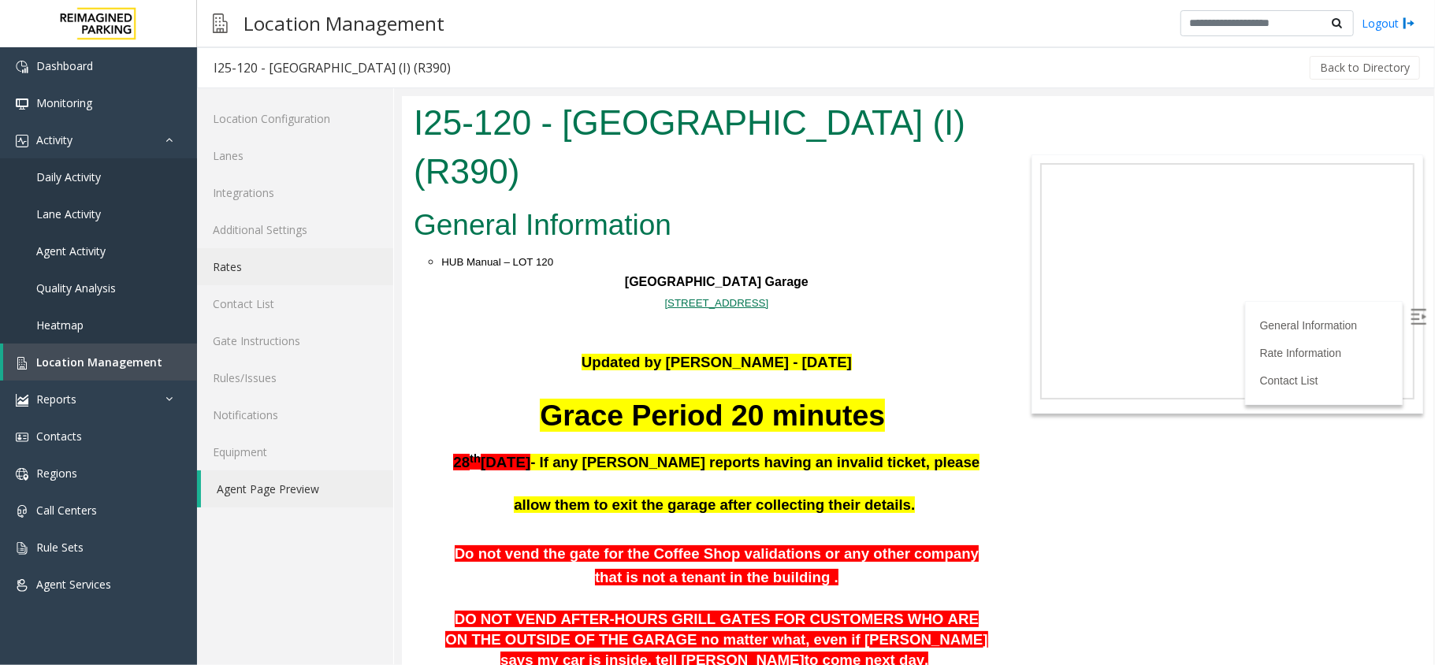
click at [258, 275] on link "Rates" at bounding box center [295, 266] width 196 height 37
